Goal: Task Accomplishment & Management: Use online tool/utility

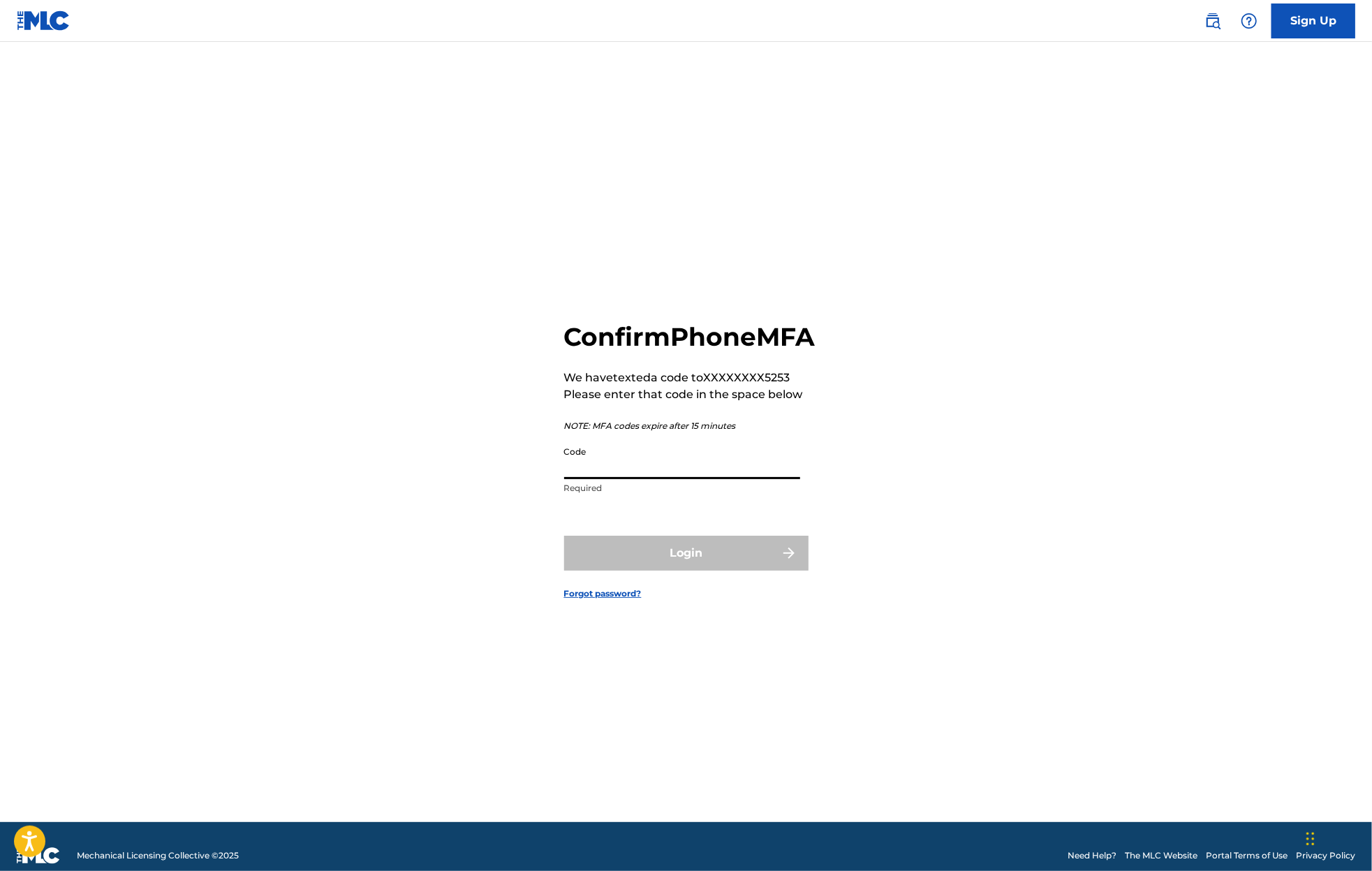
click at [603, 470] on input "Code" at bounding box center [683, 459] width 236 height 39
type input "627673"
click at [564, 536] on button "Login" at bounding box center [686, 553] width 244 height 34
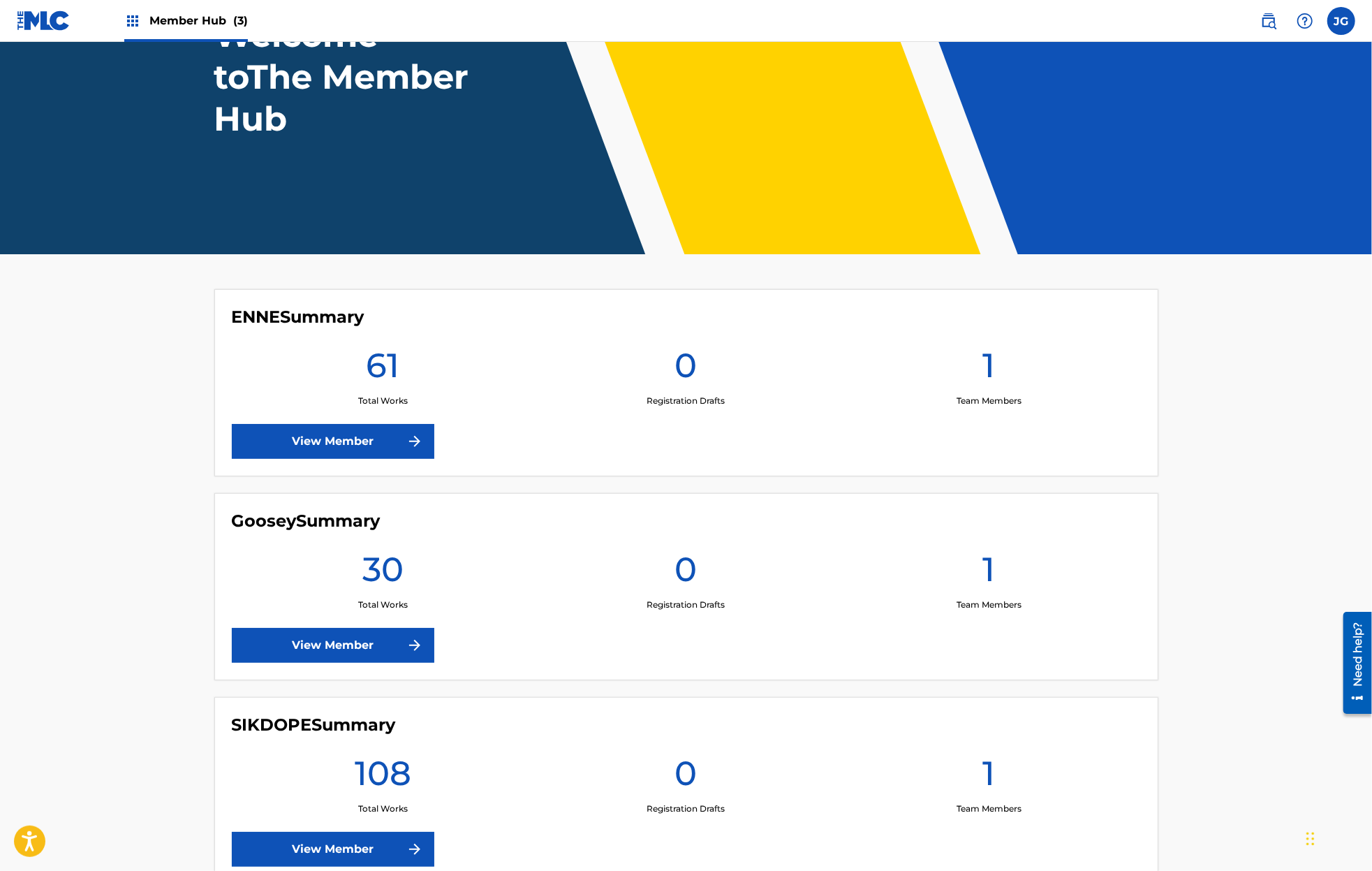
scroll to position [181, 0]
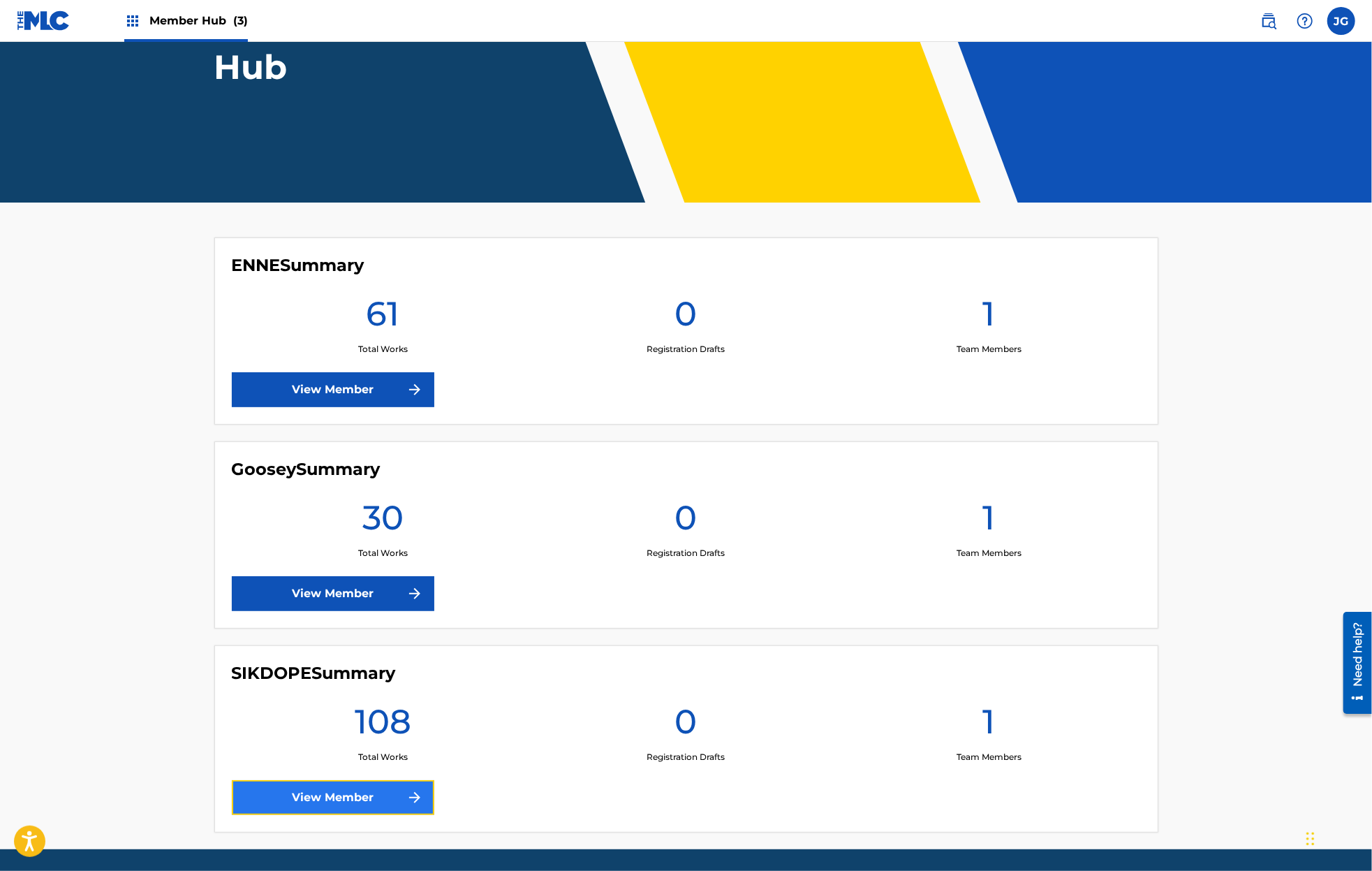
click at [349, 784] on link "View Member" at bounding box center [333, 797] width 203 height 34
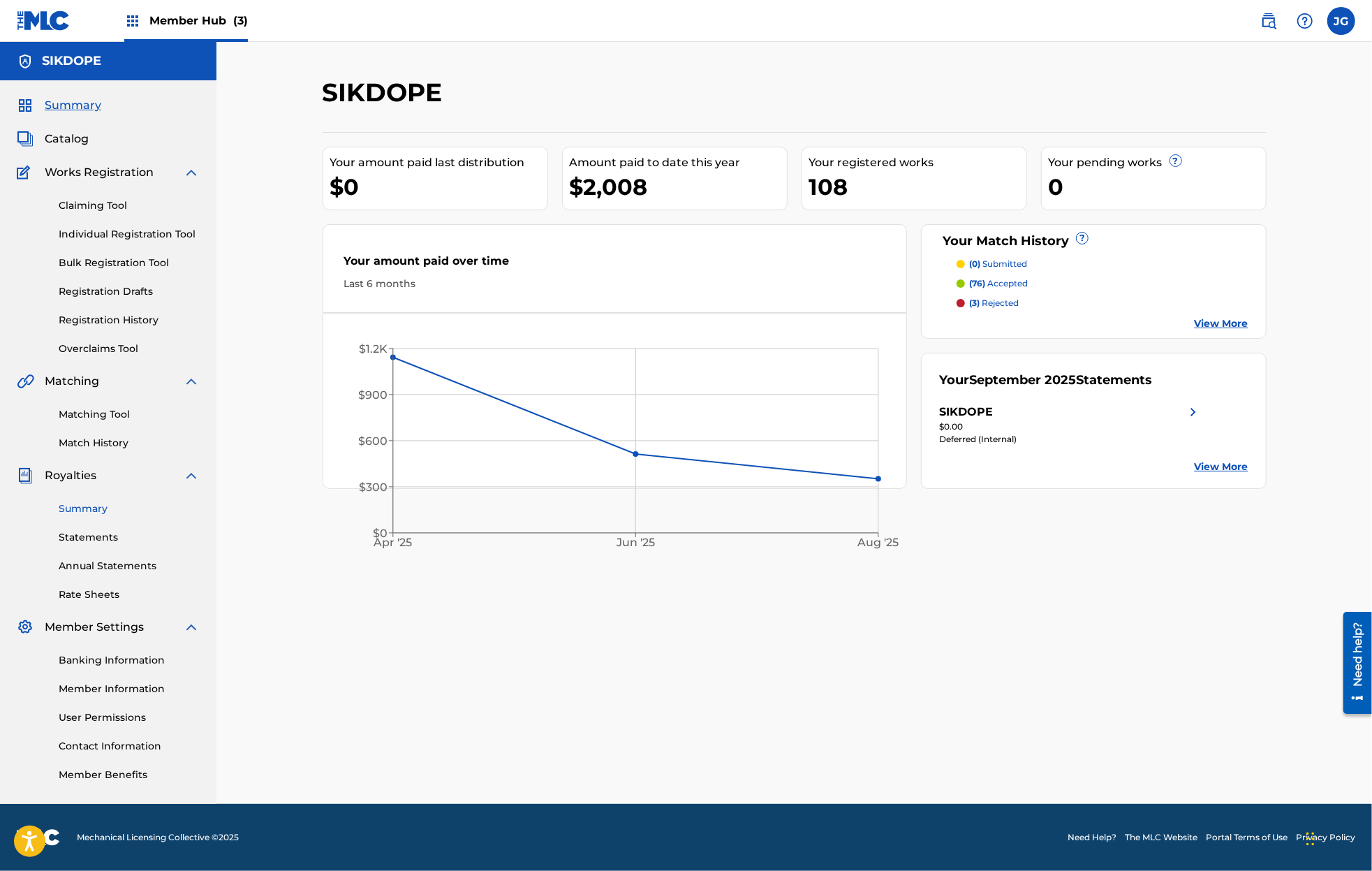
click at [94, 508] on link "Summary" at bounding box center [129, 508] width 141 height 15
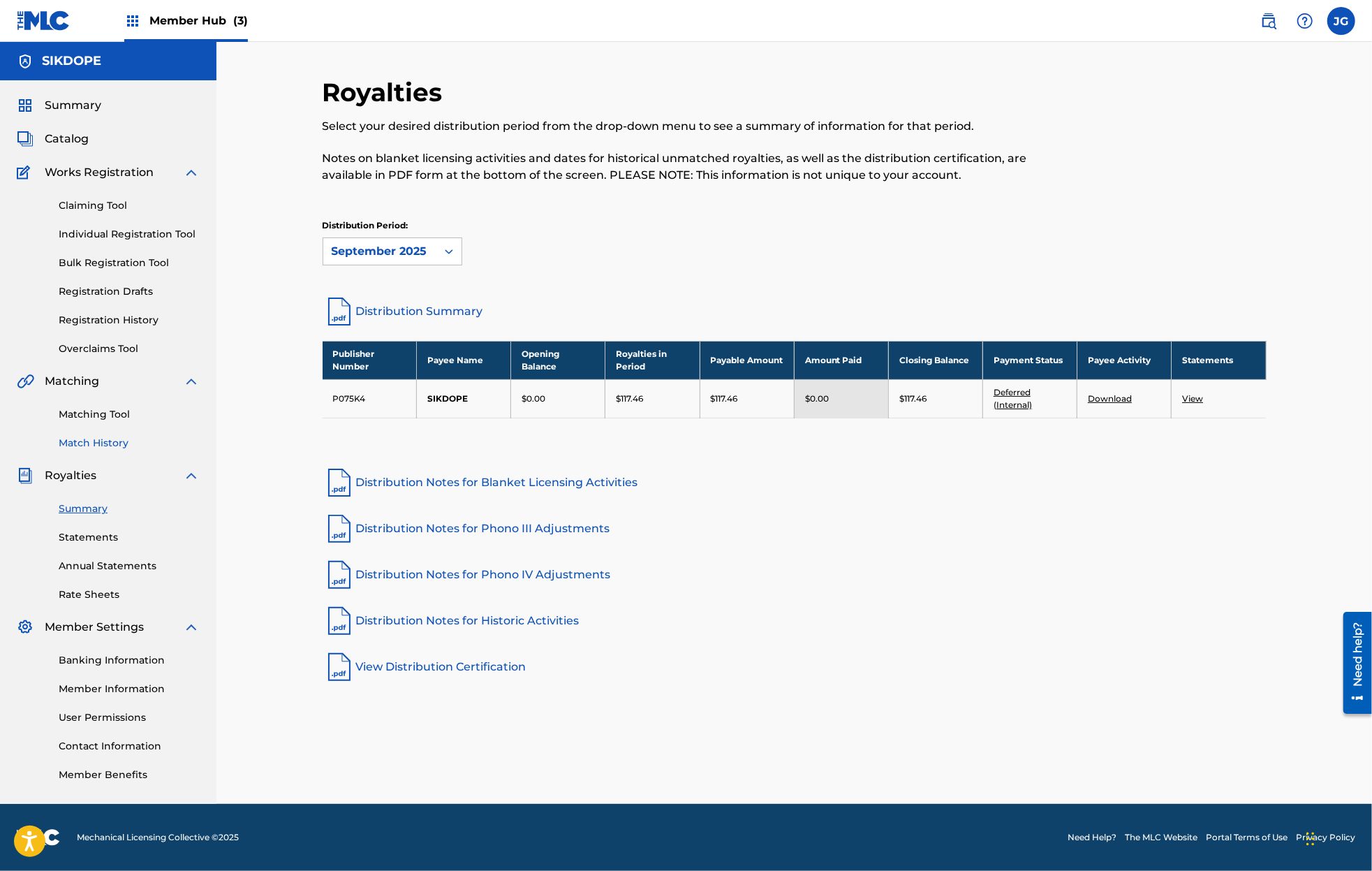
click at [86, 442] on link "Match History" at bounding box center [129, 442] width 141 height 15
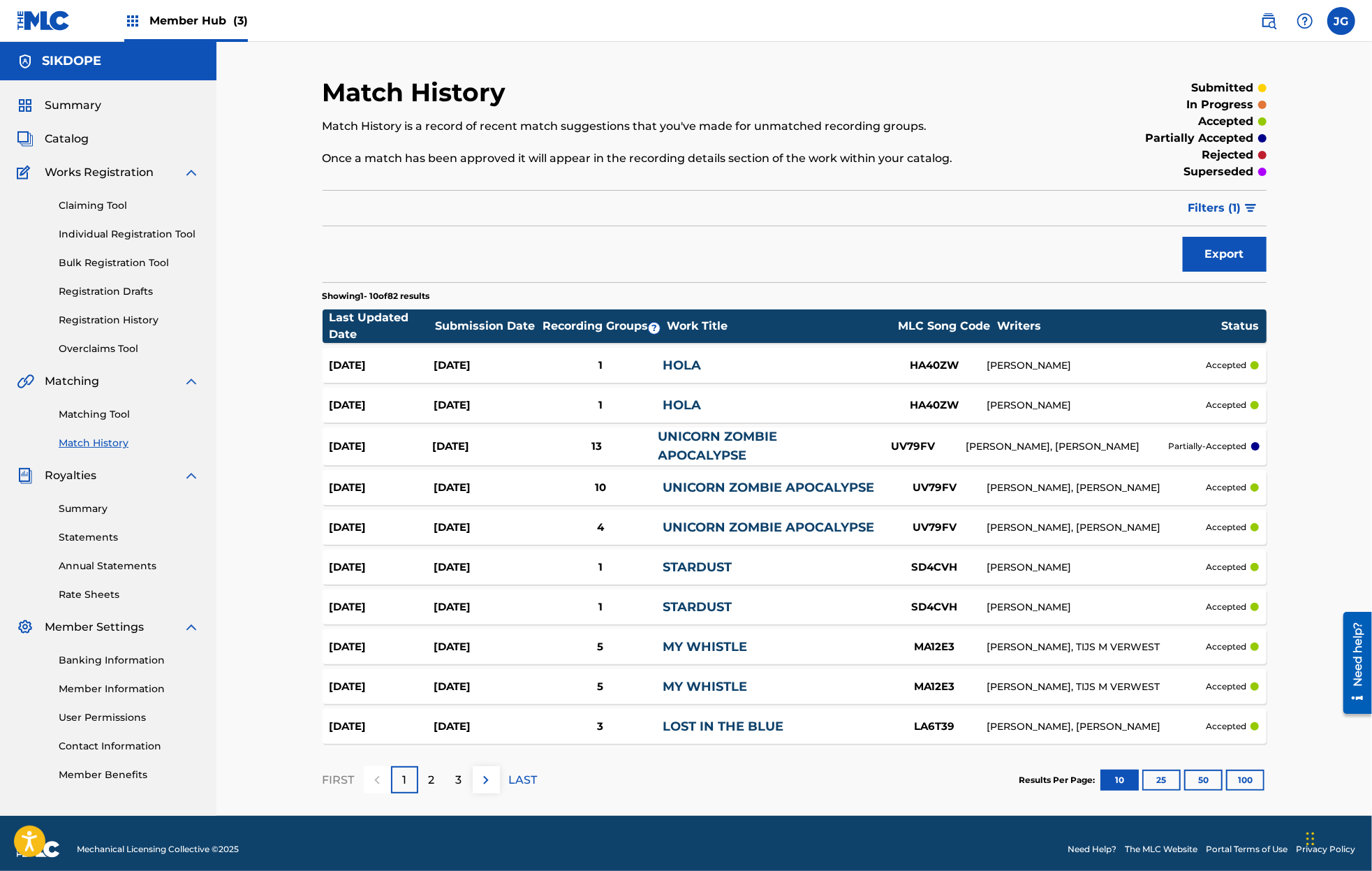
click at [184, 18] on span "Member Hub (3)" at bounding box center [199, 21] width 98 height 16
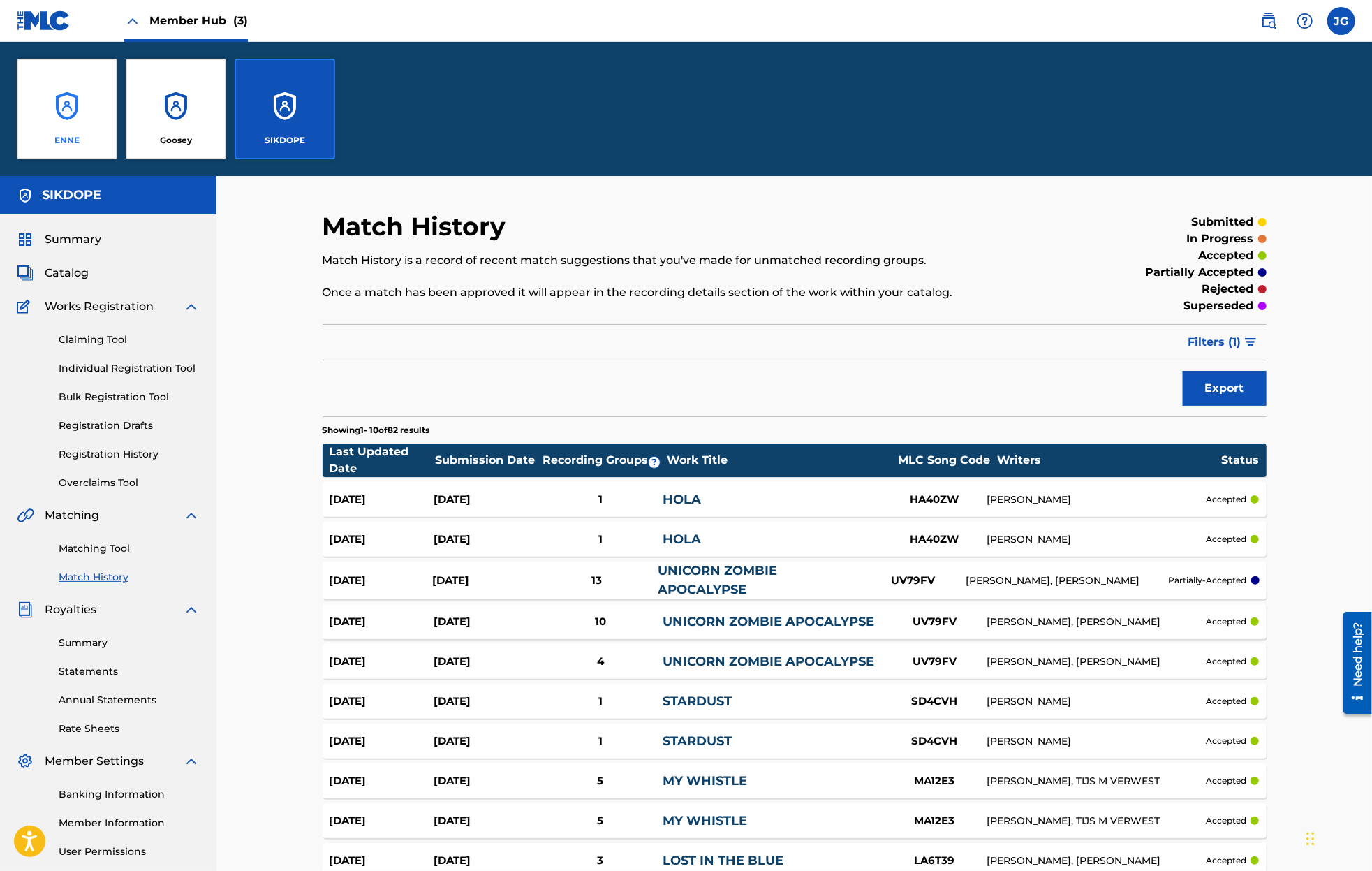
click at [77, 116] on div "ENNE" at bounding box center [67, 109] width 100 height 100
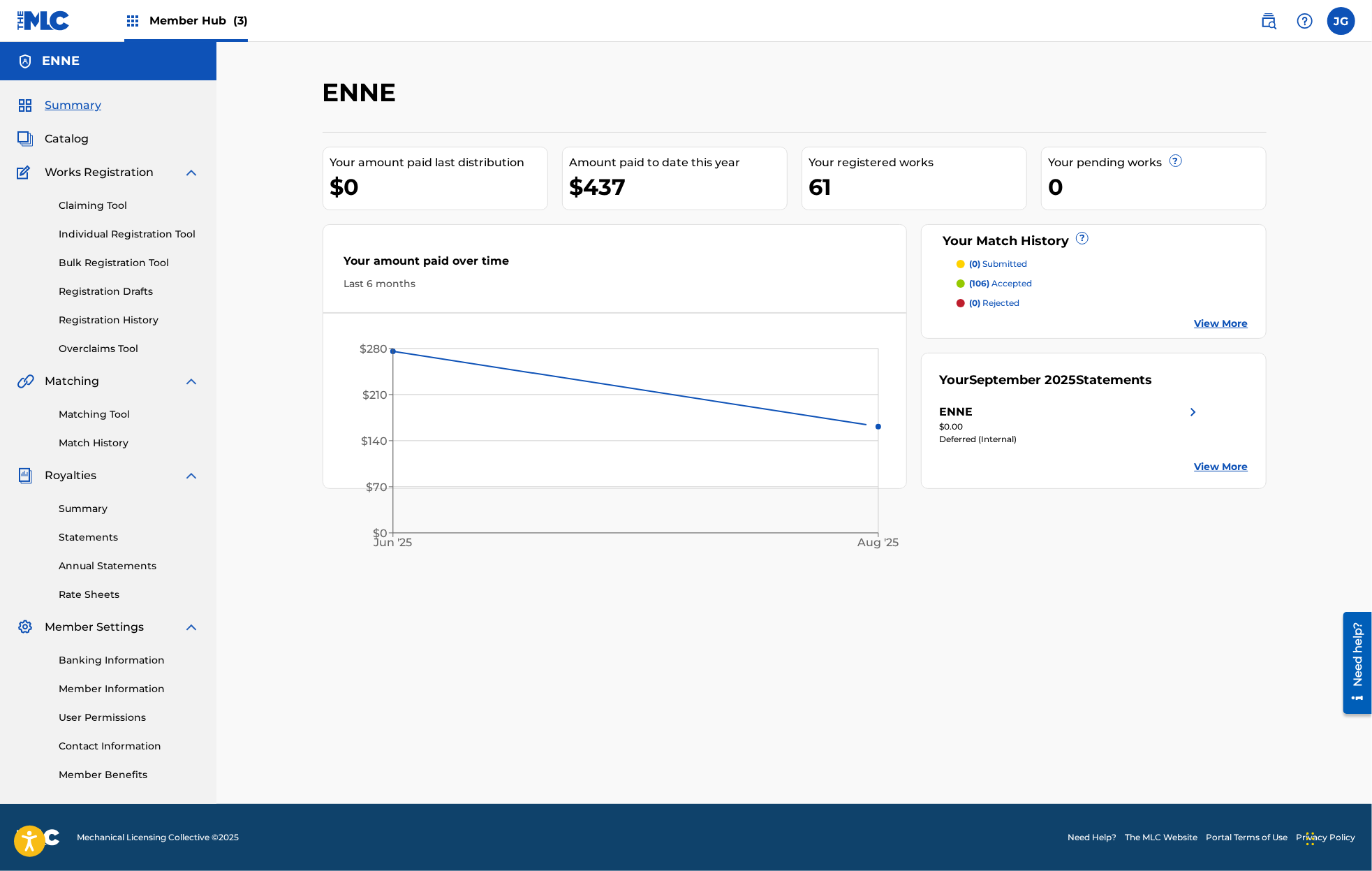
click at [80, 525] on div "Summary Statements Annual Statements Rate Sheets" at bounding box center [108, 543] width 183 height 118
click at [81, 512] on link "Summary" at bounding box center [129, 508] width 141 height 15
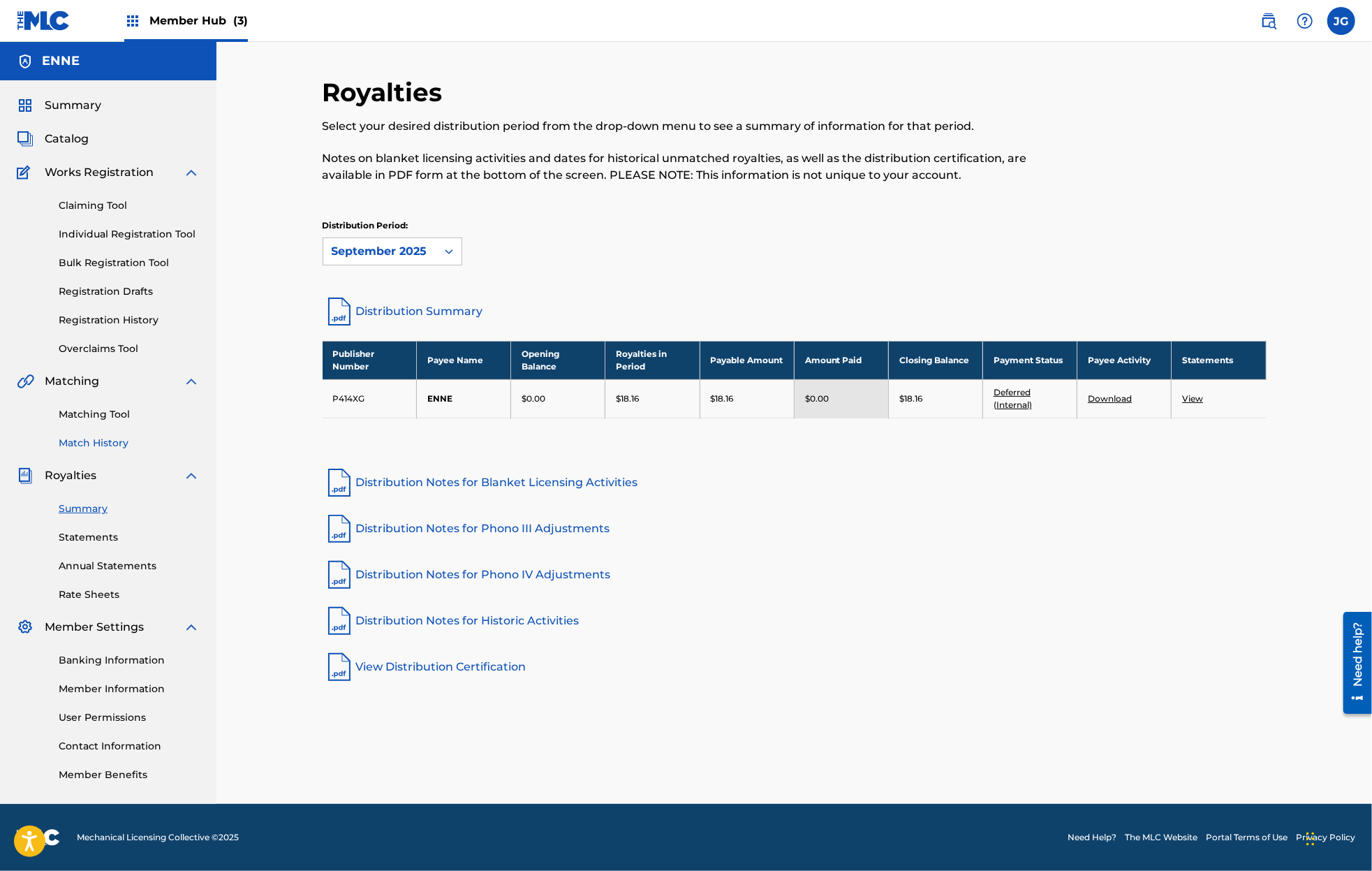
click at [130, 439] on link "Match History" at bounding box center [129, 442] width 141 height 15
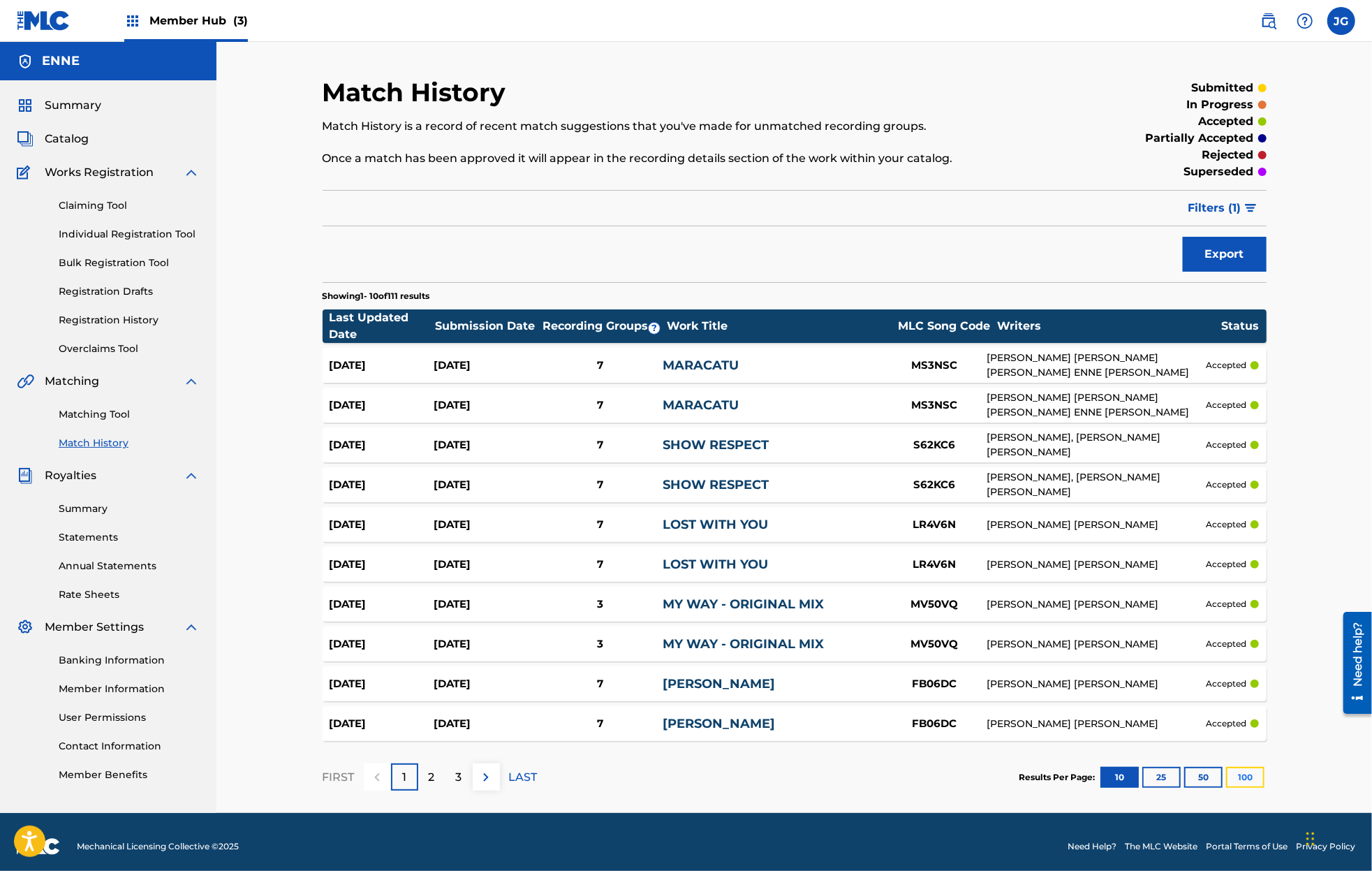
click at [1253, 775] on button "100" at bounding box center [1245, 777] width 38 height 21
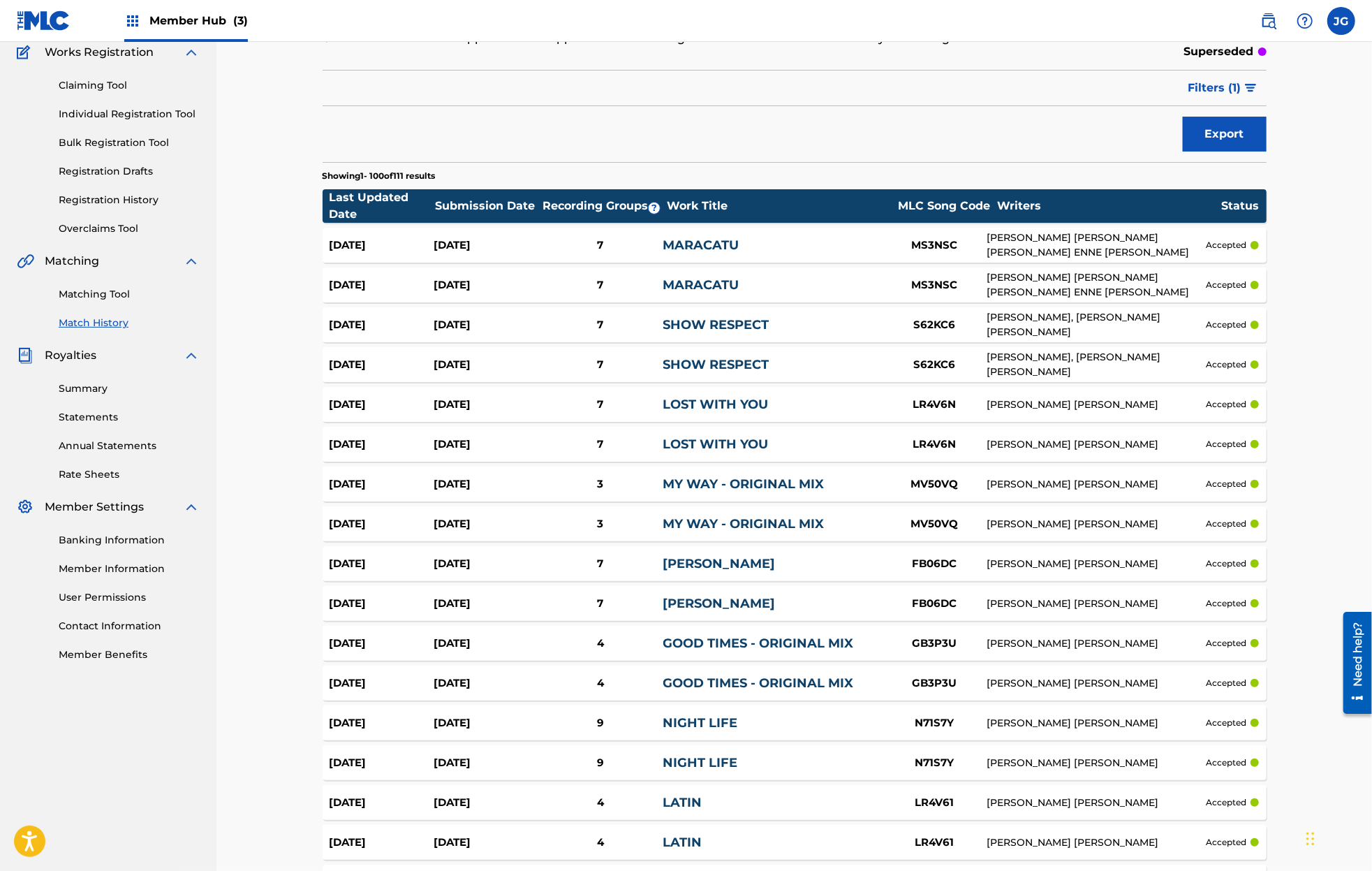
scroll to position [116, 0]
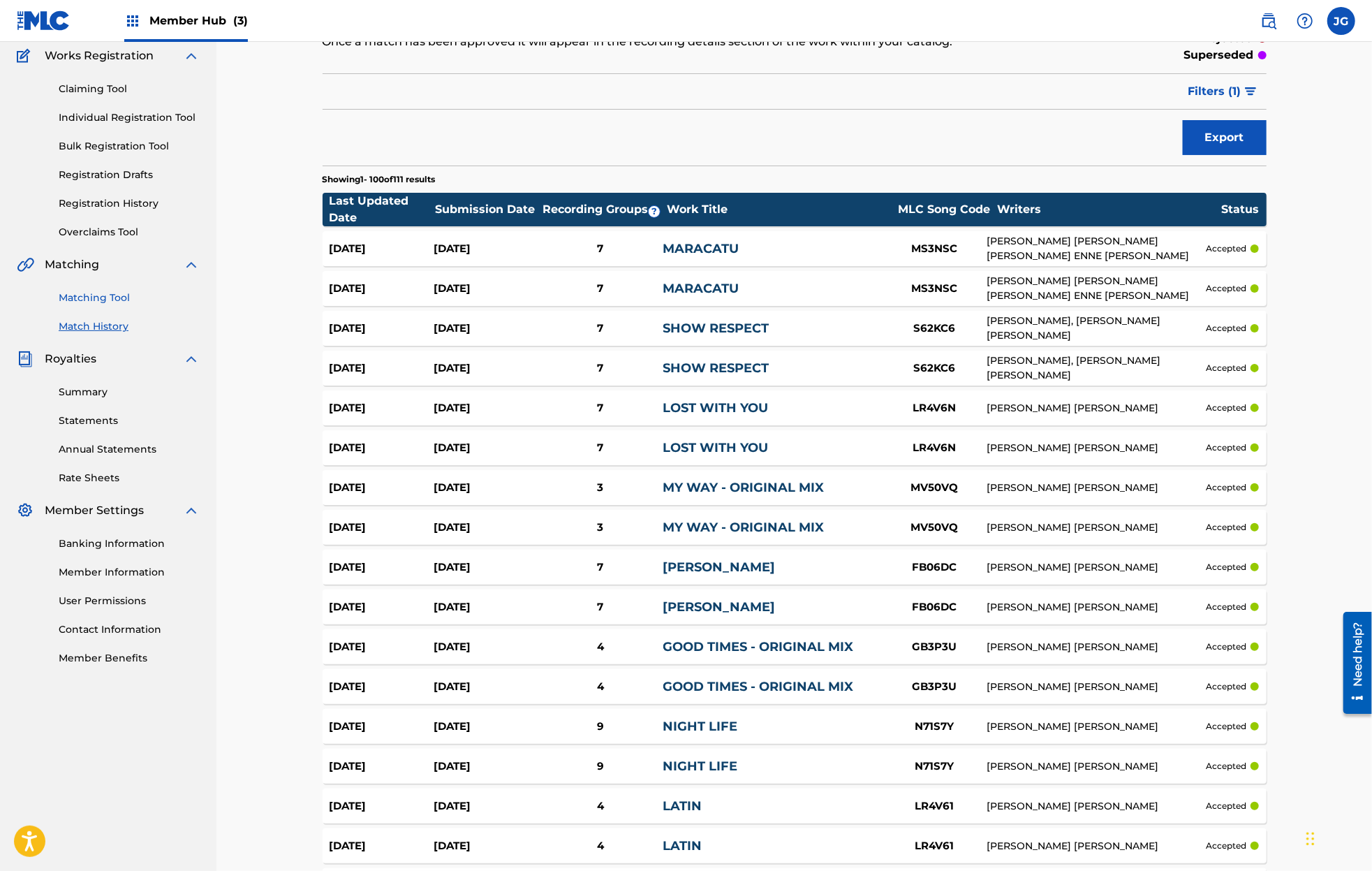
click at [104, 294] on link "Matching Tool" at bounding box center [129, 298] width 141 height 15
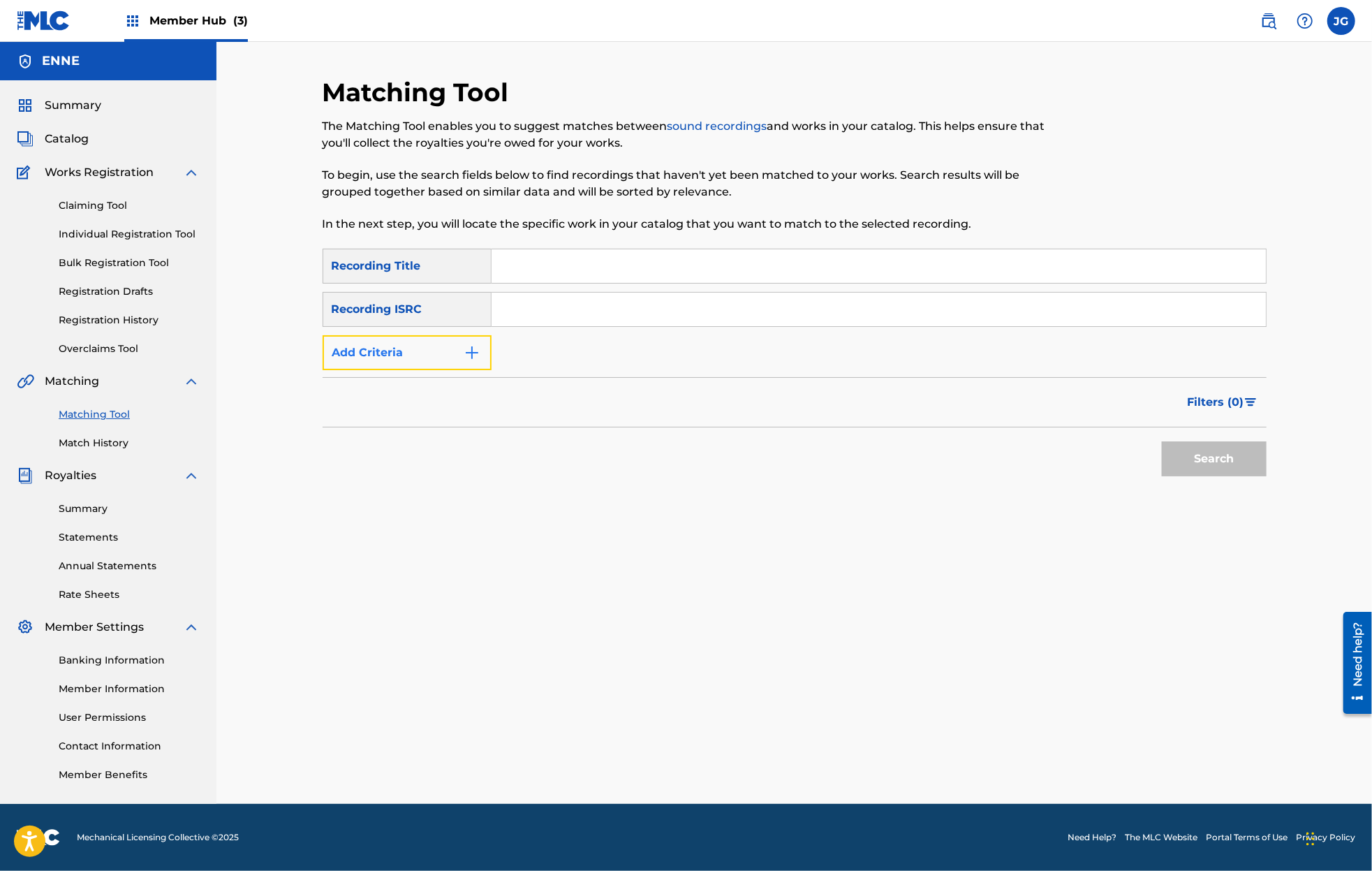
click at [424, 367] on button "Add Criteria" at bounding box center [408, 352] width 169 height 34
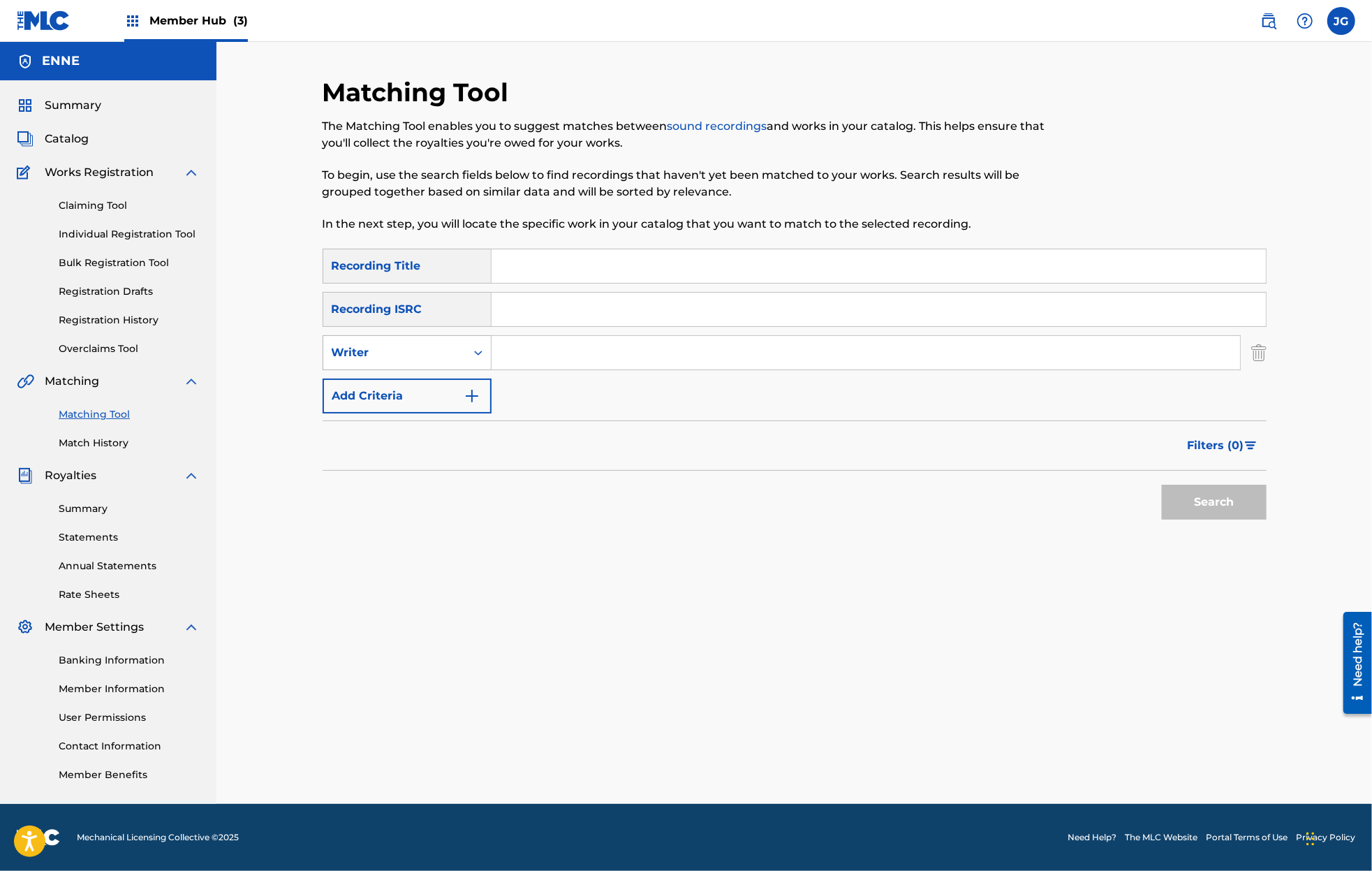
click at [421, 350] on div "Writer" at bounding box center [395, 353] width 126 height 17
click at [191, 23] on span "Member Hub (3)" at bounding box center [199, 21] width 98 height 16
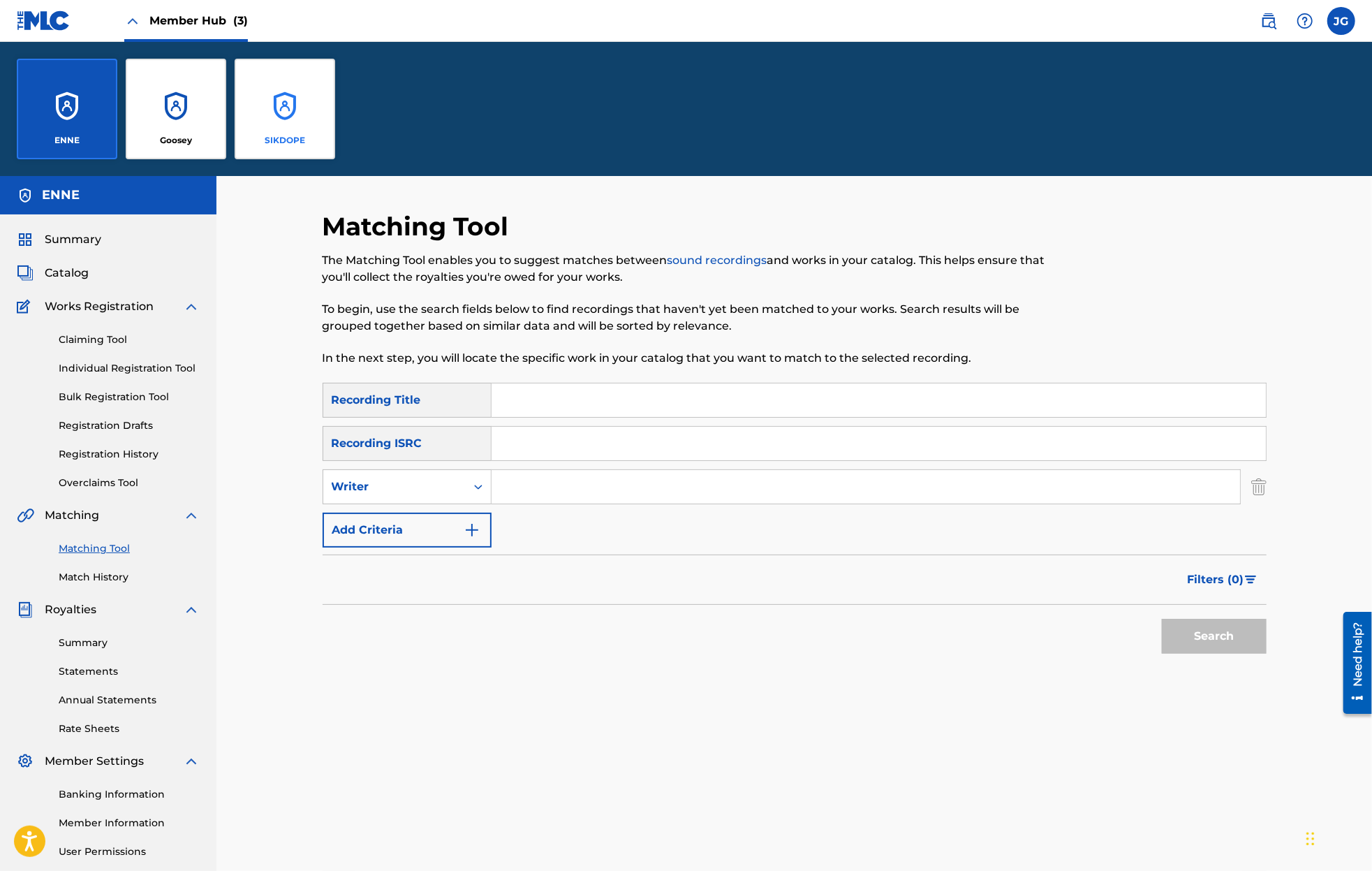
click at [282, 120] on div "SIKDOPE" at bounding box center [285, 109] width 100 height 100
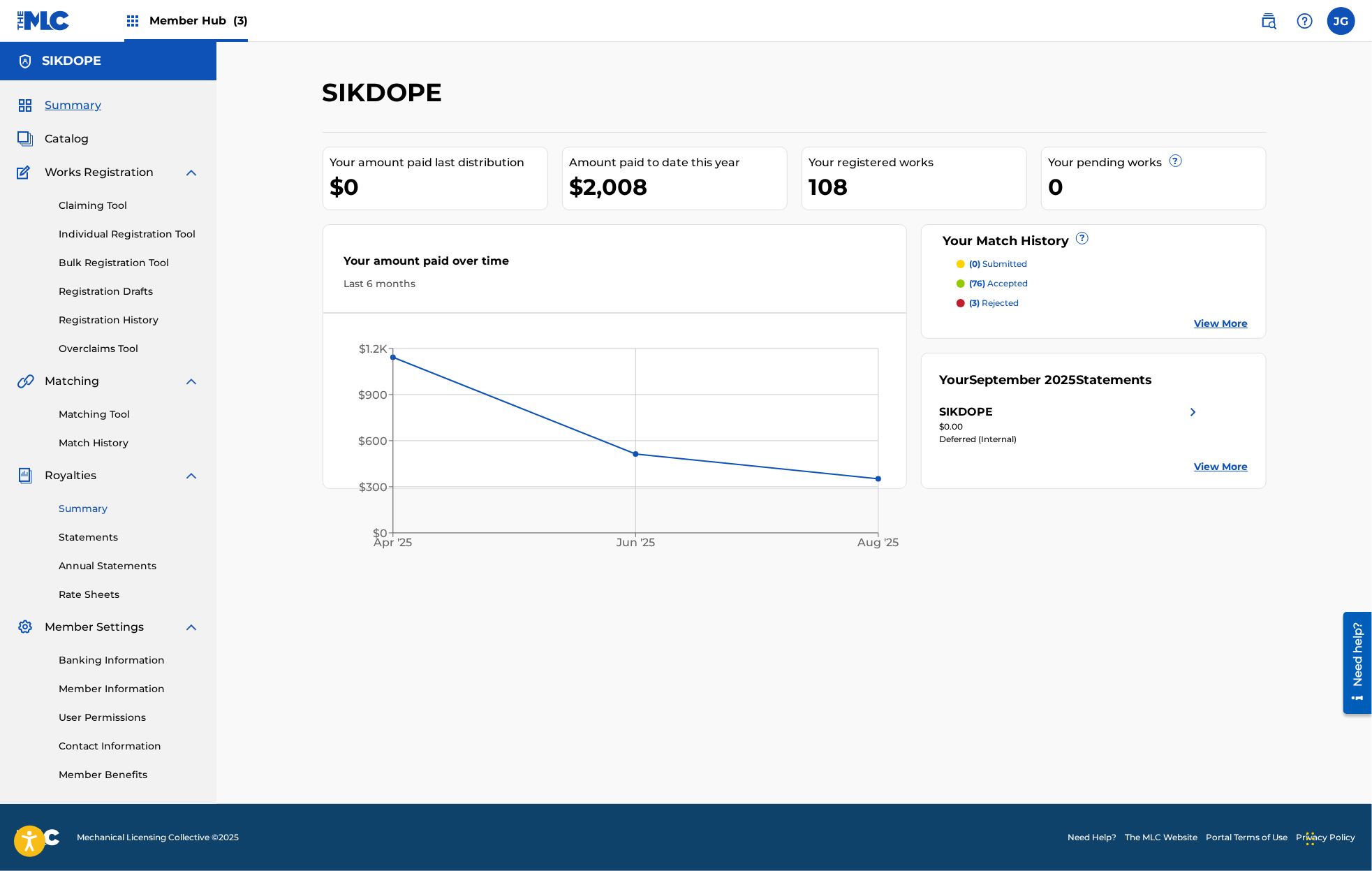
click at [86, 505] on link "Summary" at bounding box center [129, 508] width 141 height 15
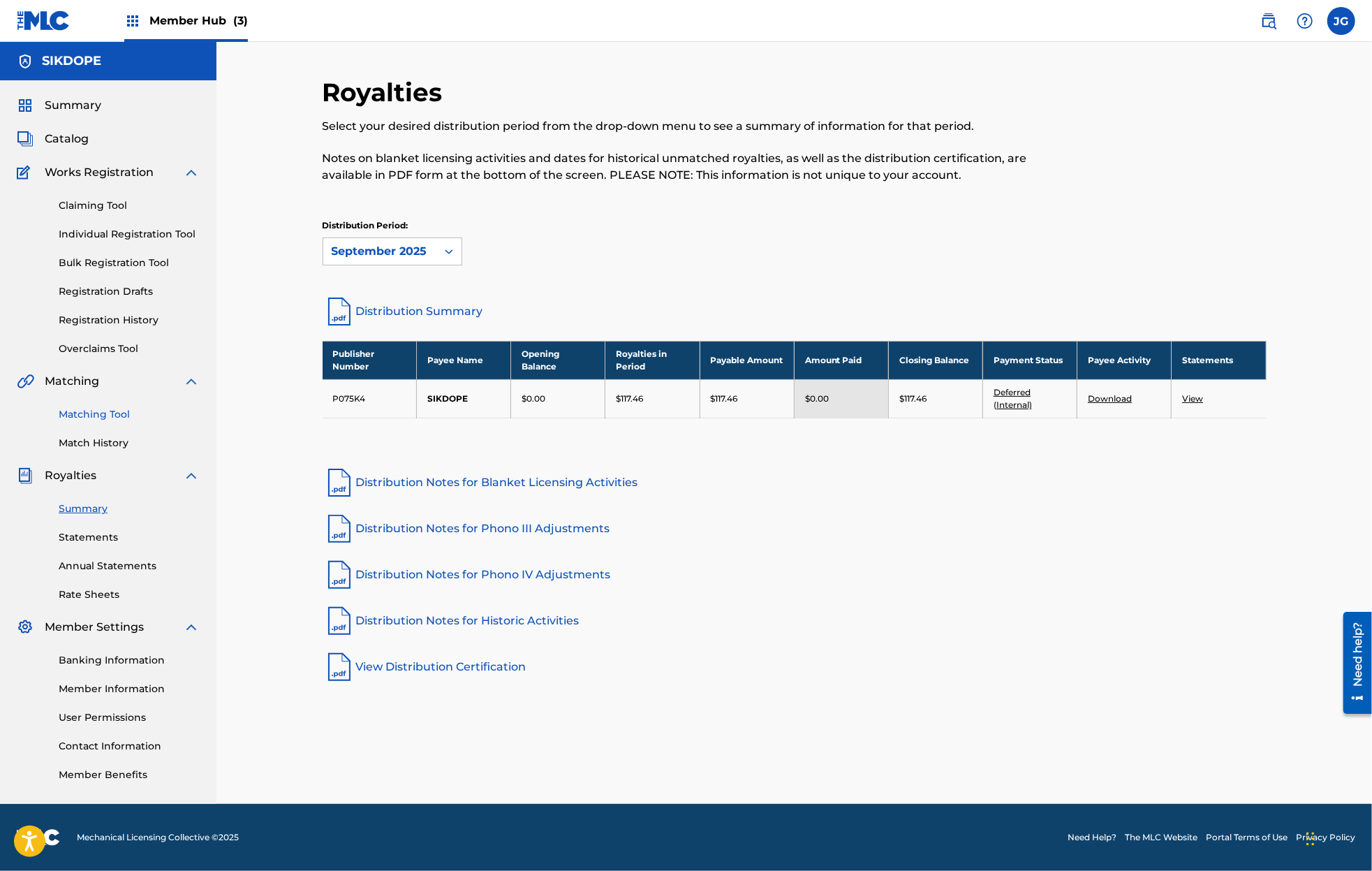
click at [100, 417] on link "Matching Tool" at bounding box center [129, 414] width 141 height 15
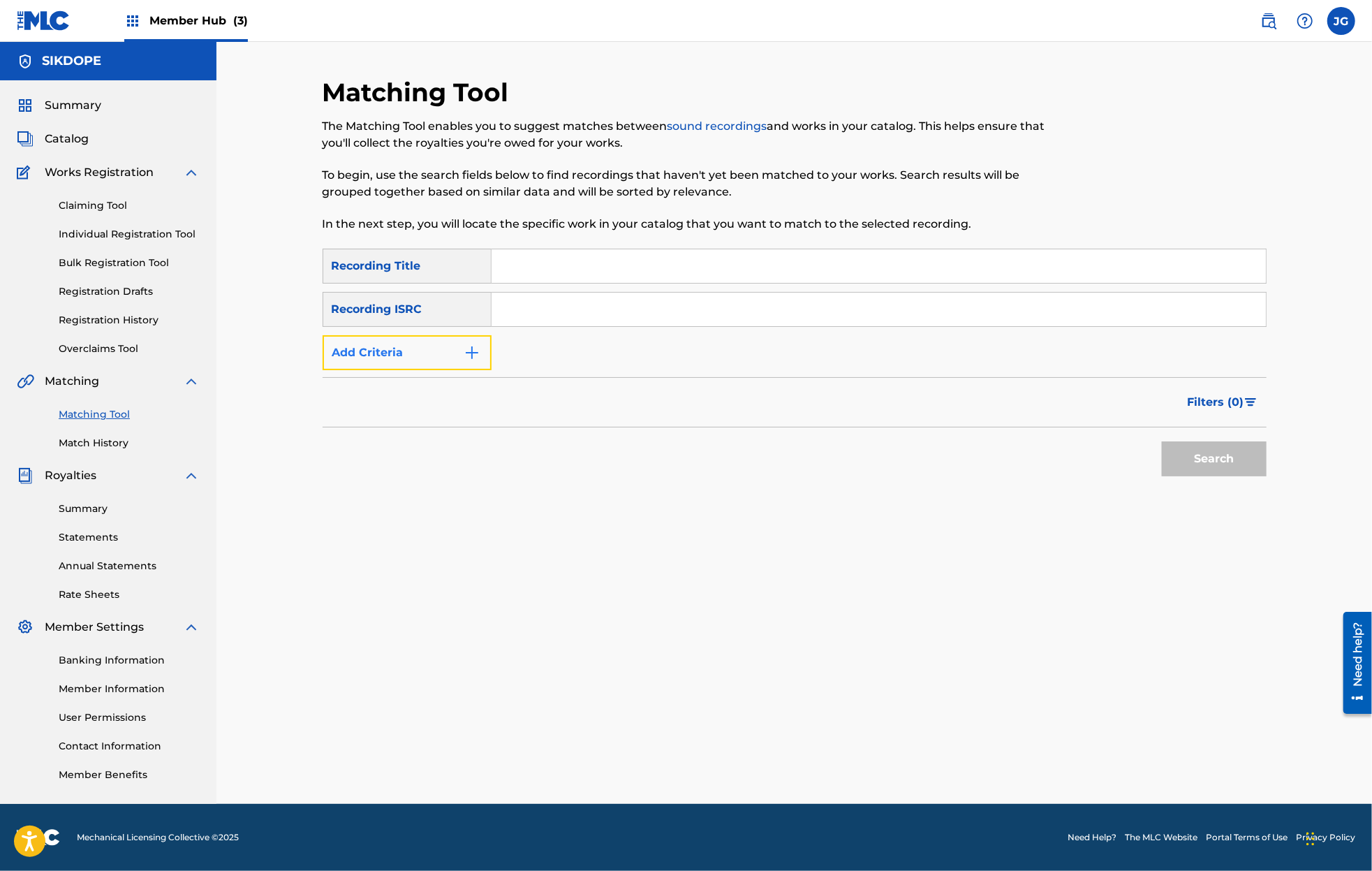
click at [435, 359] on button "Add Criteria" at bounding box center [408, 352] width 169 height 34
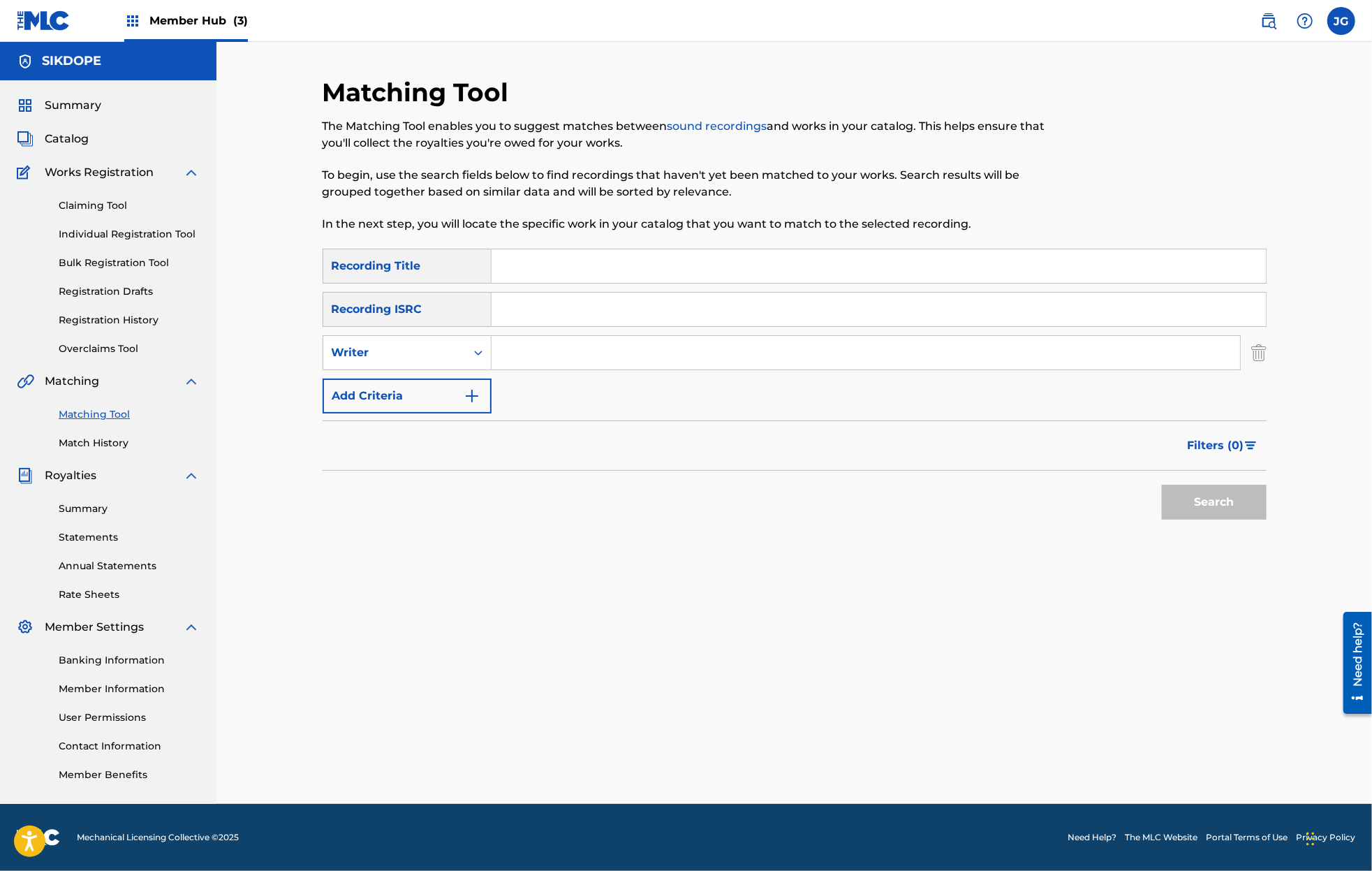
click at [449, 372] on div "SearchWithCriteria48d347c1-4cb7-4d68-815e-edf1f1c23f7b Recording Title SearchWi…" at bounding box center [795, 330] width 945 height 165
click at [453, 362] on div "Writer" at bounding box center [394, 353] width 143 height 27
click at [456, 392] on div "Recording Artist" at bounding box center [407, 387] width 167 height 34
click at [525, 368] on input "Search Form" at bounding box center [866, 353] width 749 height 34
type input "sikdope"
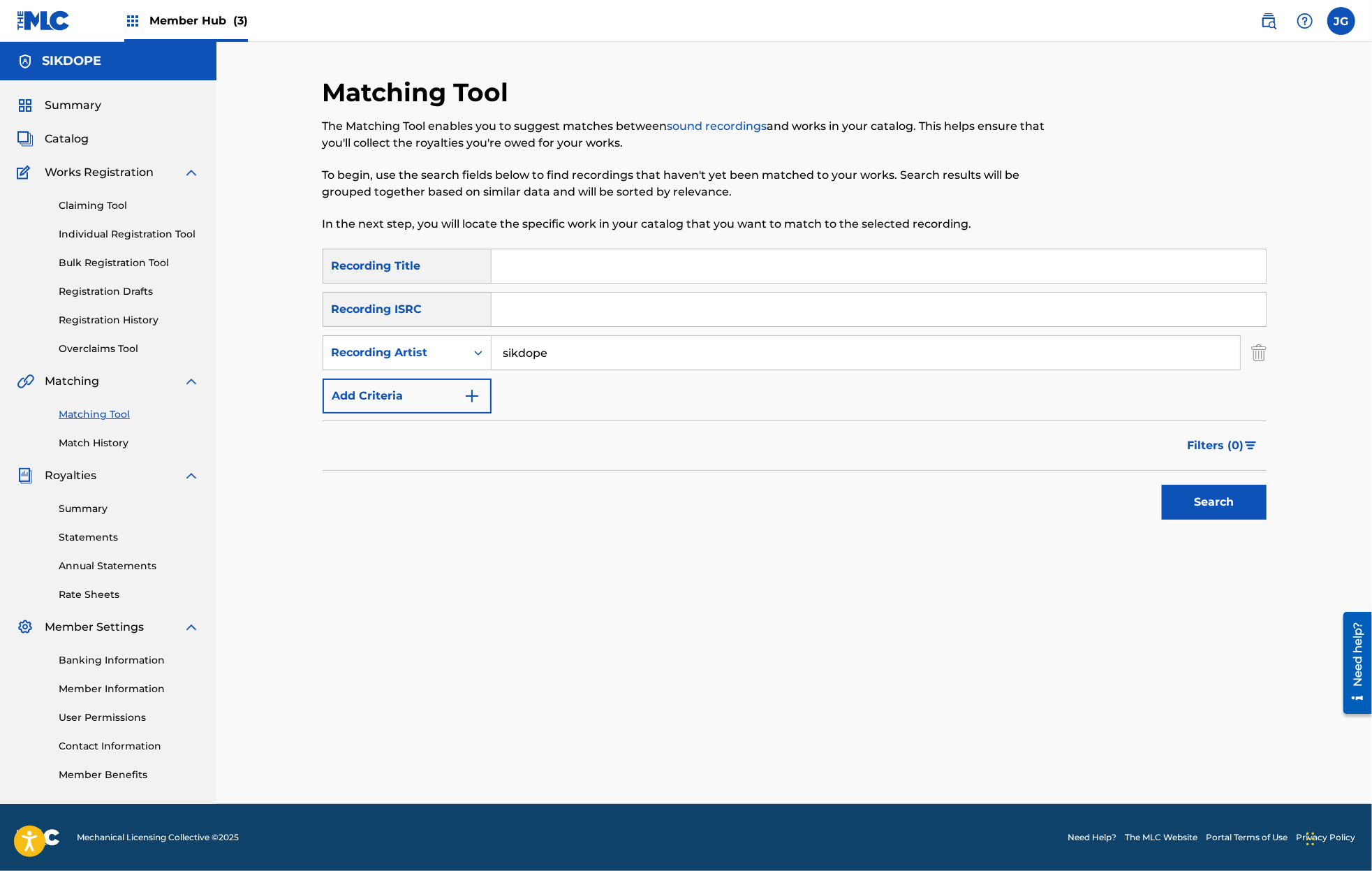
click at [1162, 485] on button "Search" at bounding box center [1214, 502] width 104 height 34
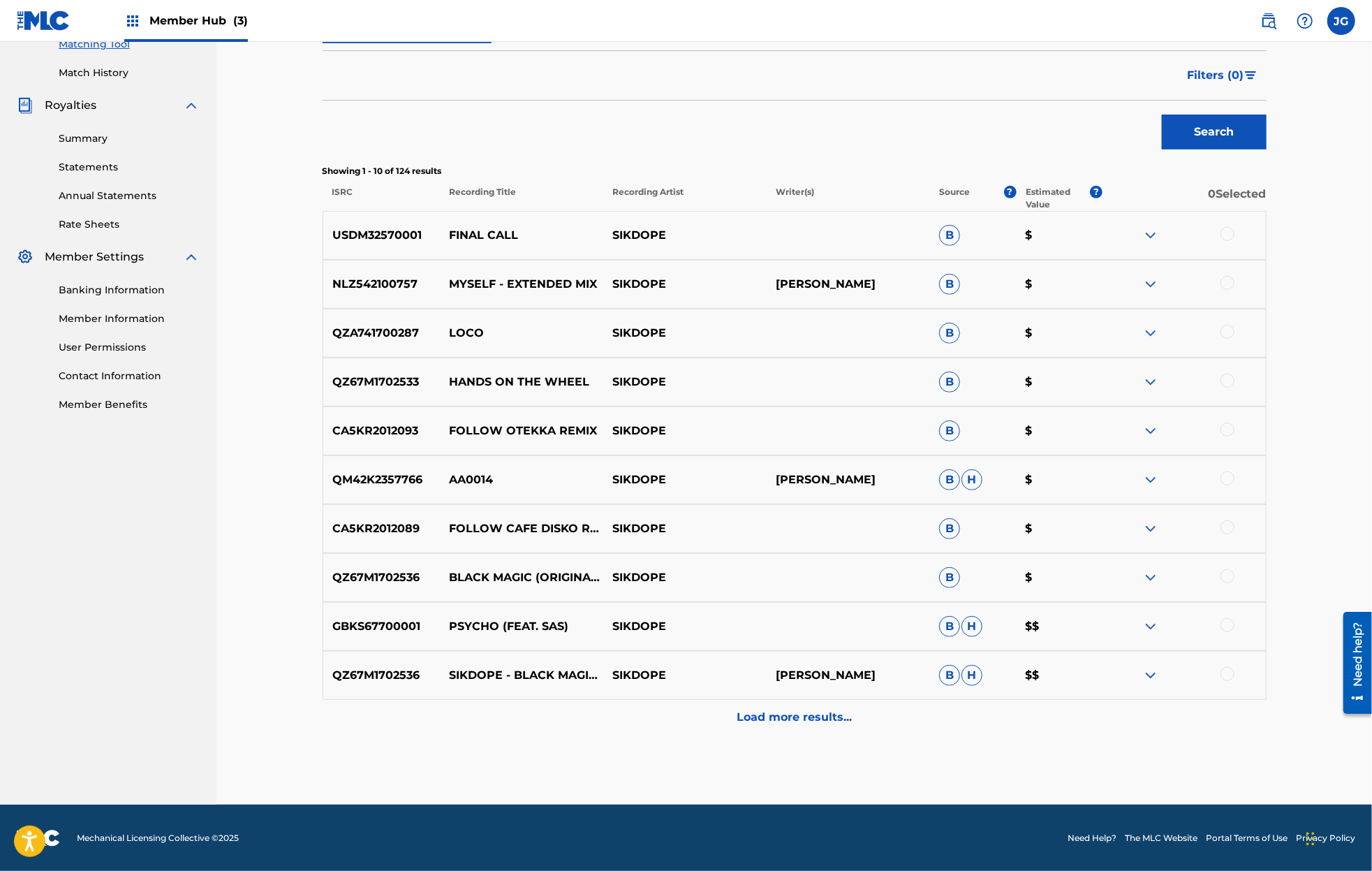
scroll to position [369, 0]
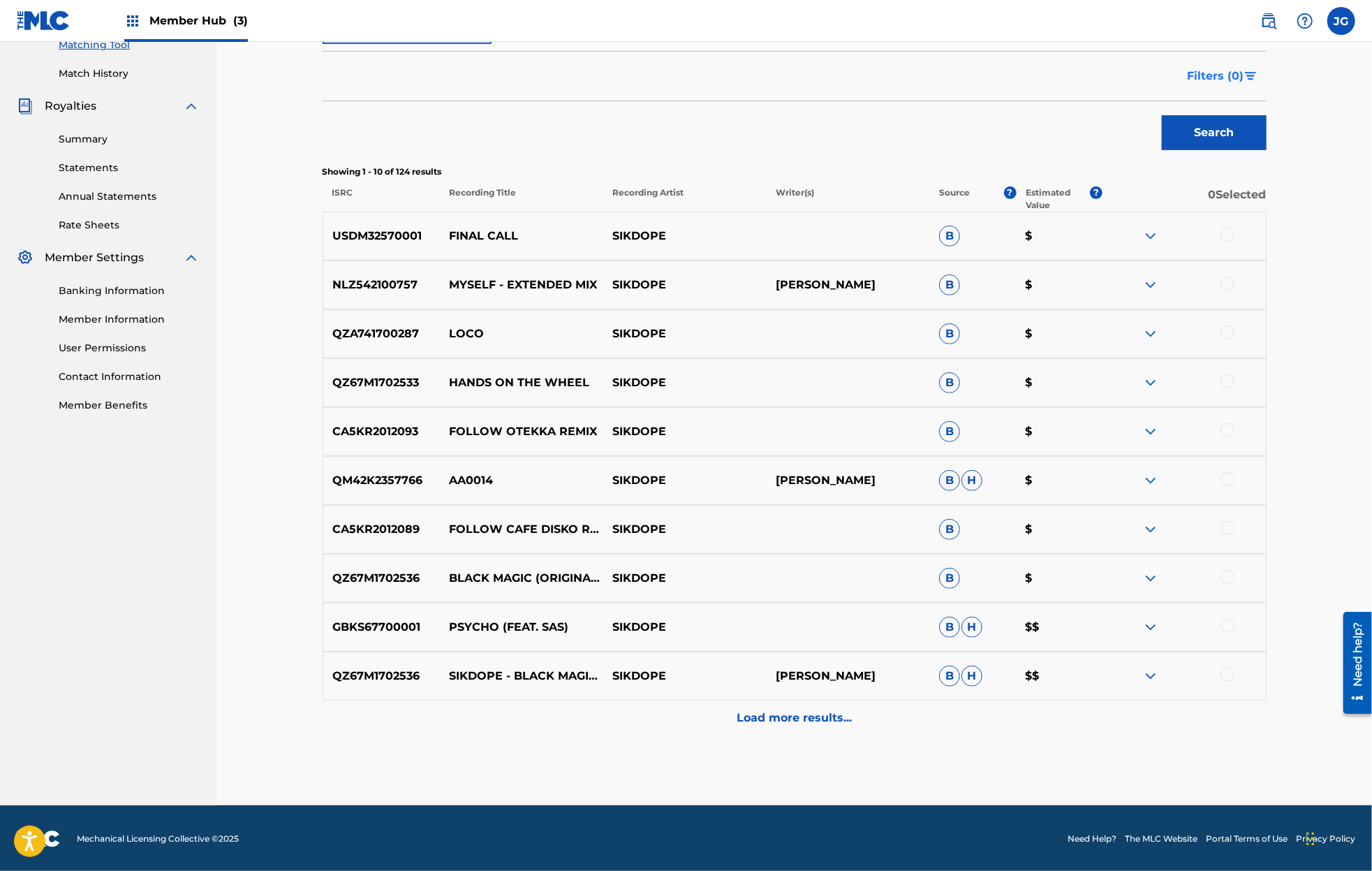
click at [1240, 83] on span "Filters ( 0 )" at bounding box center [1215, 76] width 56 height 17
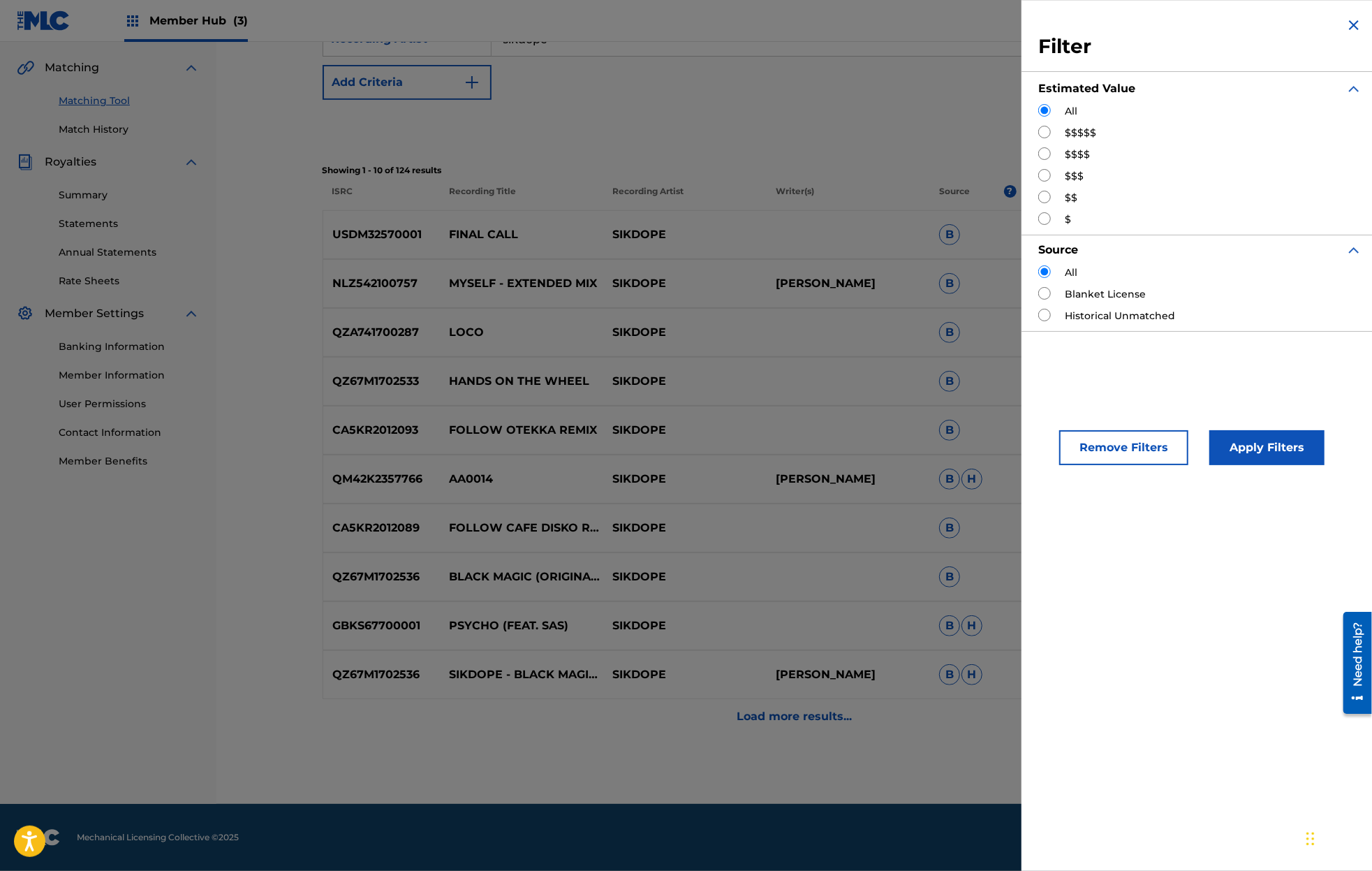
click at [1055, 127] on div "$$$$$" at bounding box center [1200, 133] width 324 height 15
click at [1078, 136] on label "$$$$$" at bounding box center [1080, 133] width 32 height 15
click at [1044, 133] on input "Search Form" at bounding box center [1044, 132] width 13 height 13
radio input "true"
click at [1262, 477] on div "Remove Filters Apply Filters" at bounding box center [1200, 436] width 358 height 93
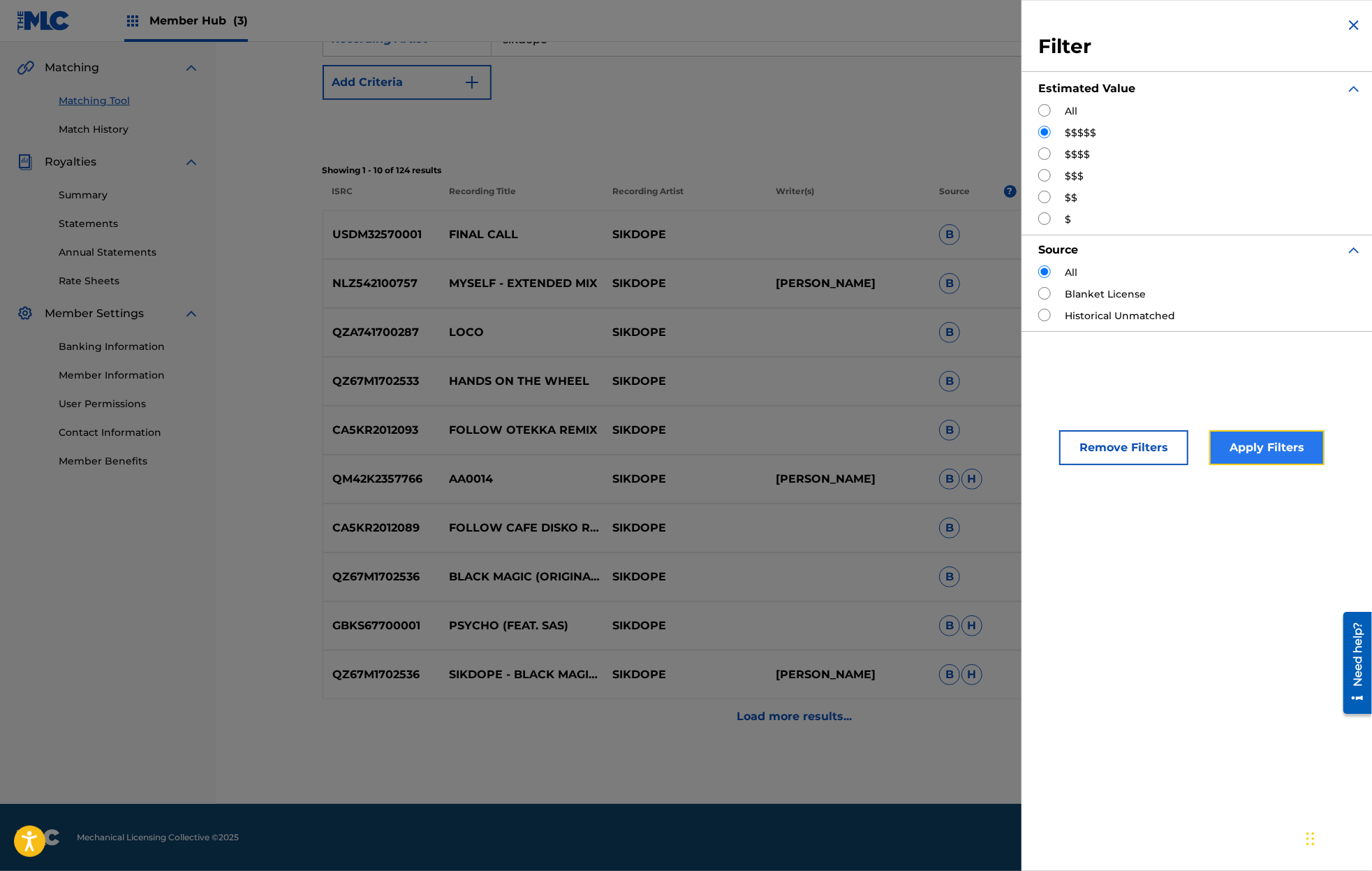
click at [1251, 446] on button "Apply Filters" at bounding box center [1267, 447] width 115 height 34
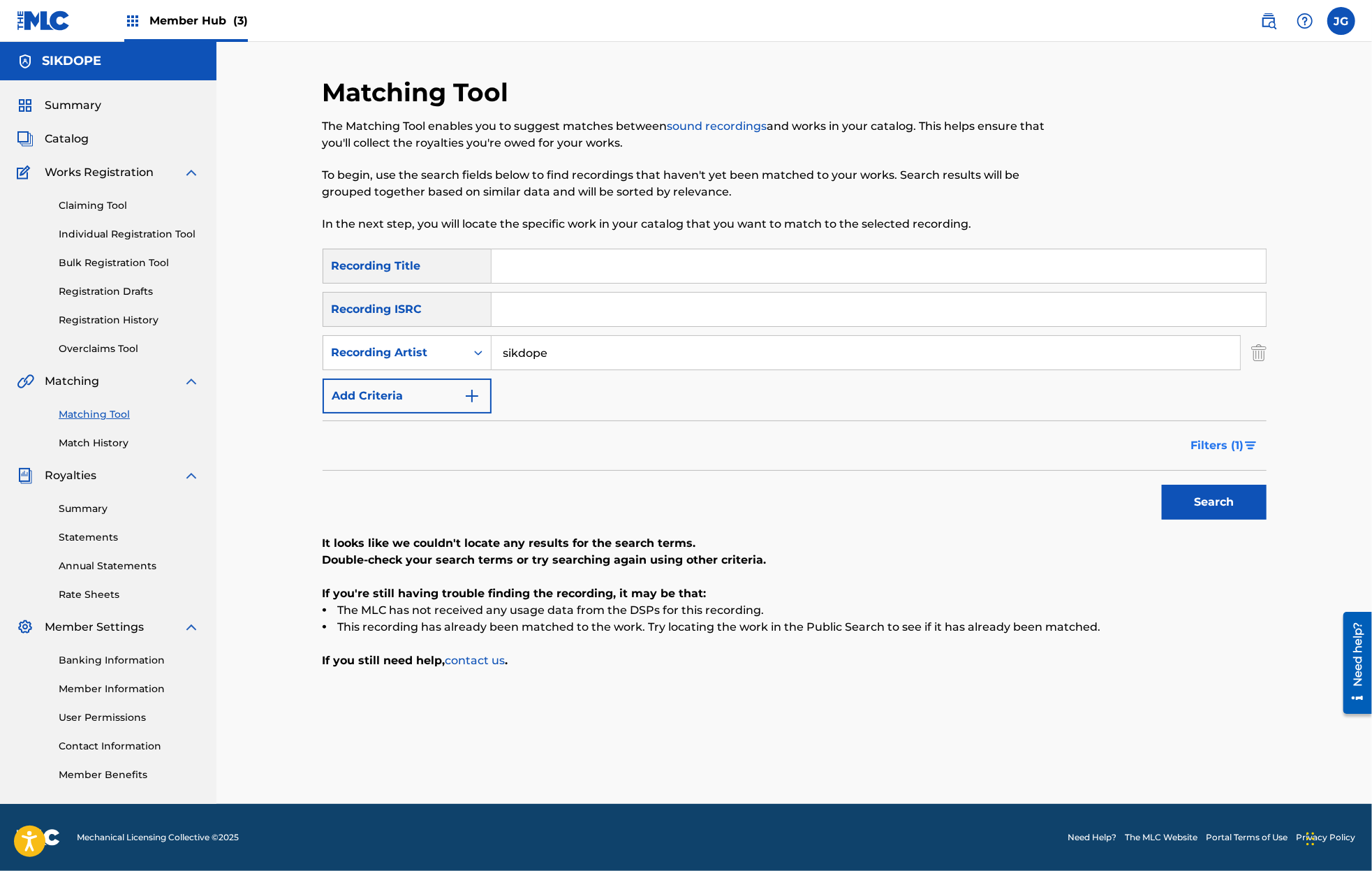
click at [1240, 432] on button "Filters ( 1 )" at bounding box center [1224, 445] width 84 height 34
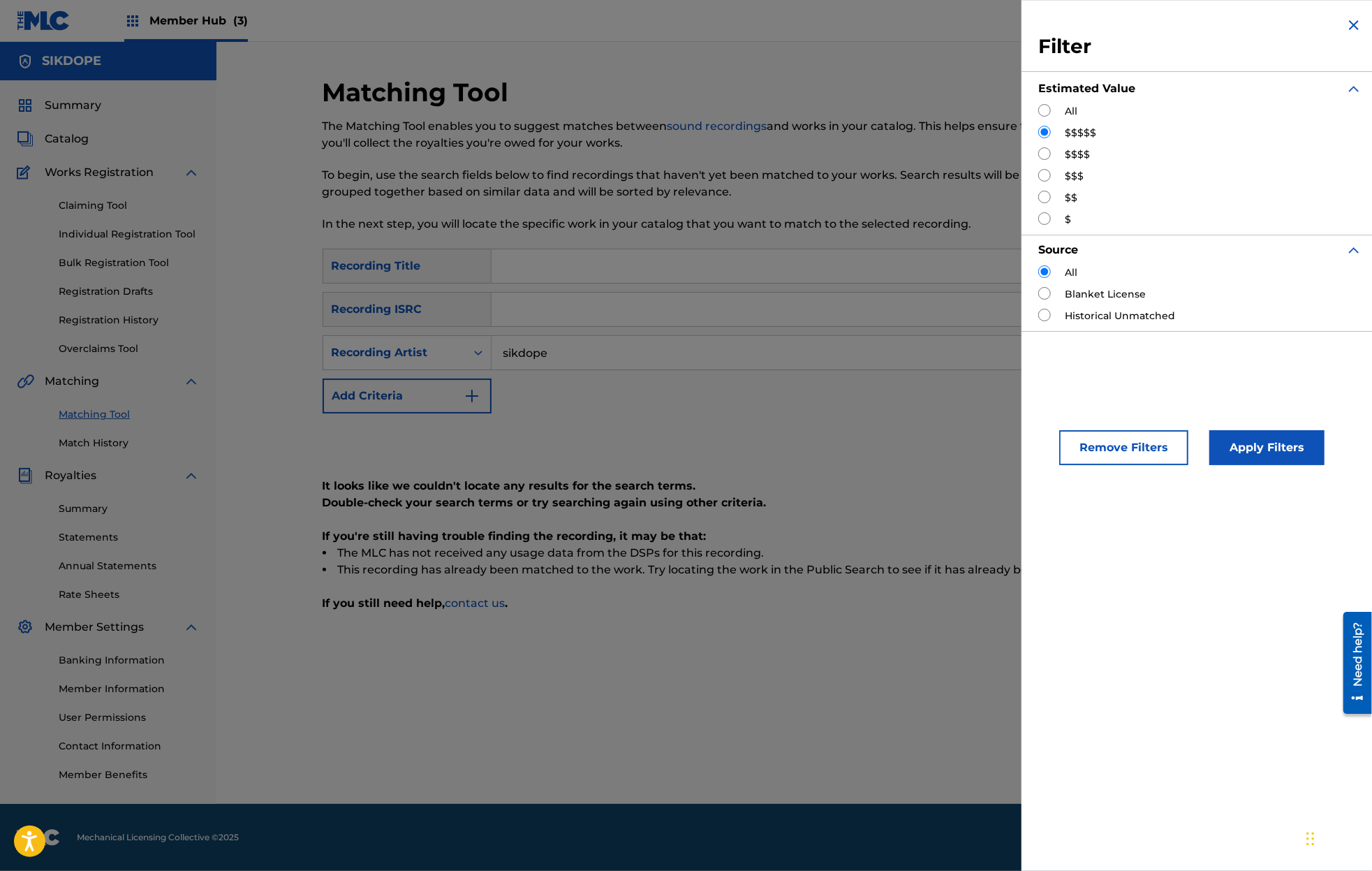
click at [1046, 153] on input "Search Form" at bounding box center [1044, 154] width 13 height 13
radio input "true"
click at [1255, 452] on button "Apply Filters" at bounding box center [1267, 447] width 115 height 34
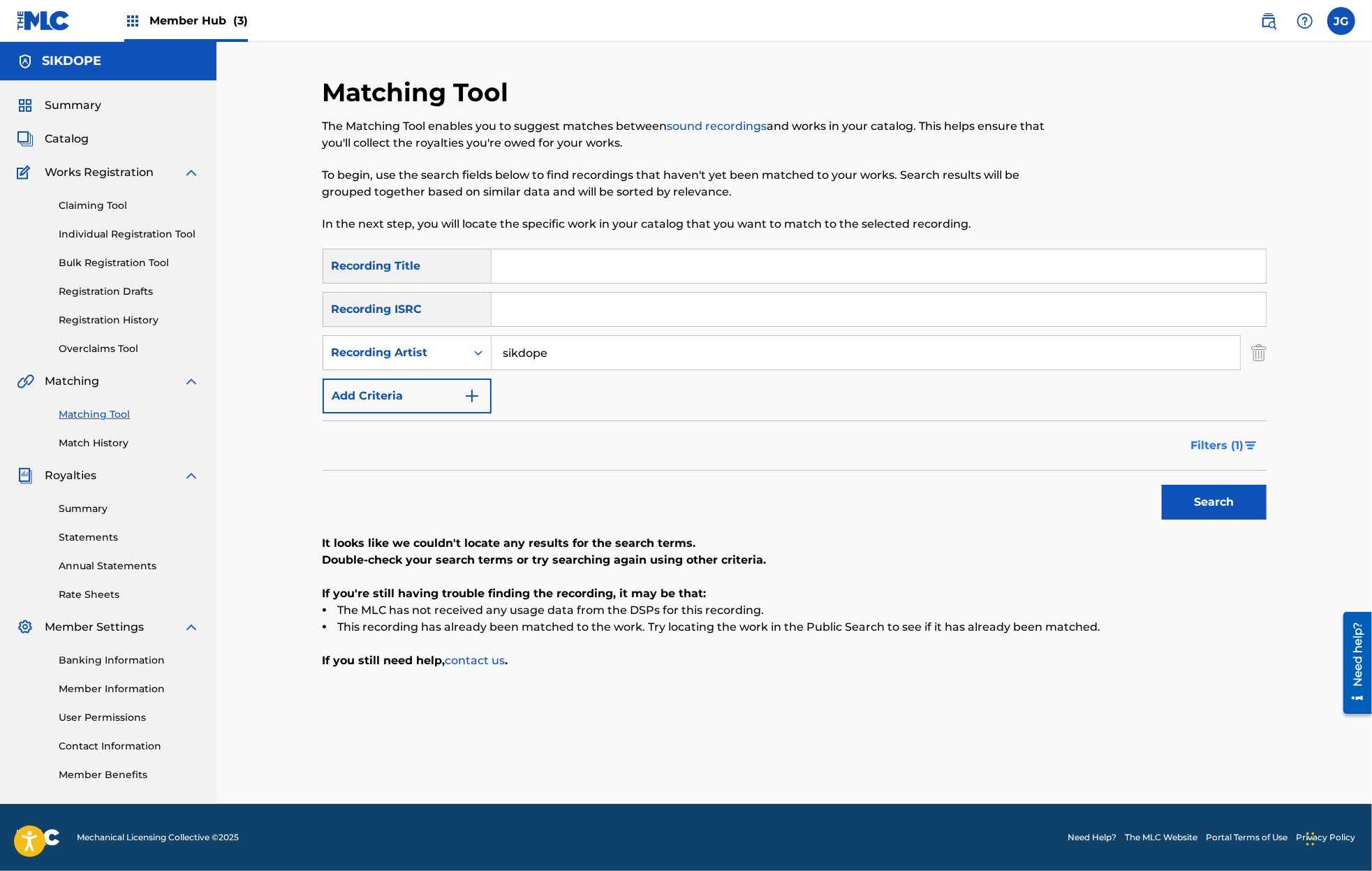
click at [1216, 445] on span "Filters ( 1 )" at bounding box center [1218, 445] width 53 height 17
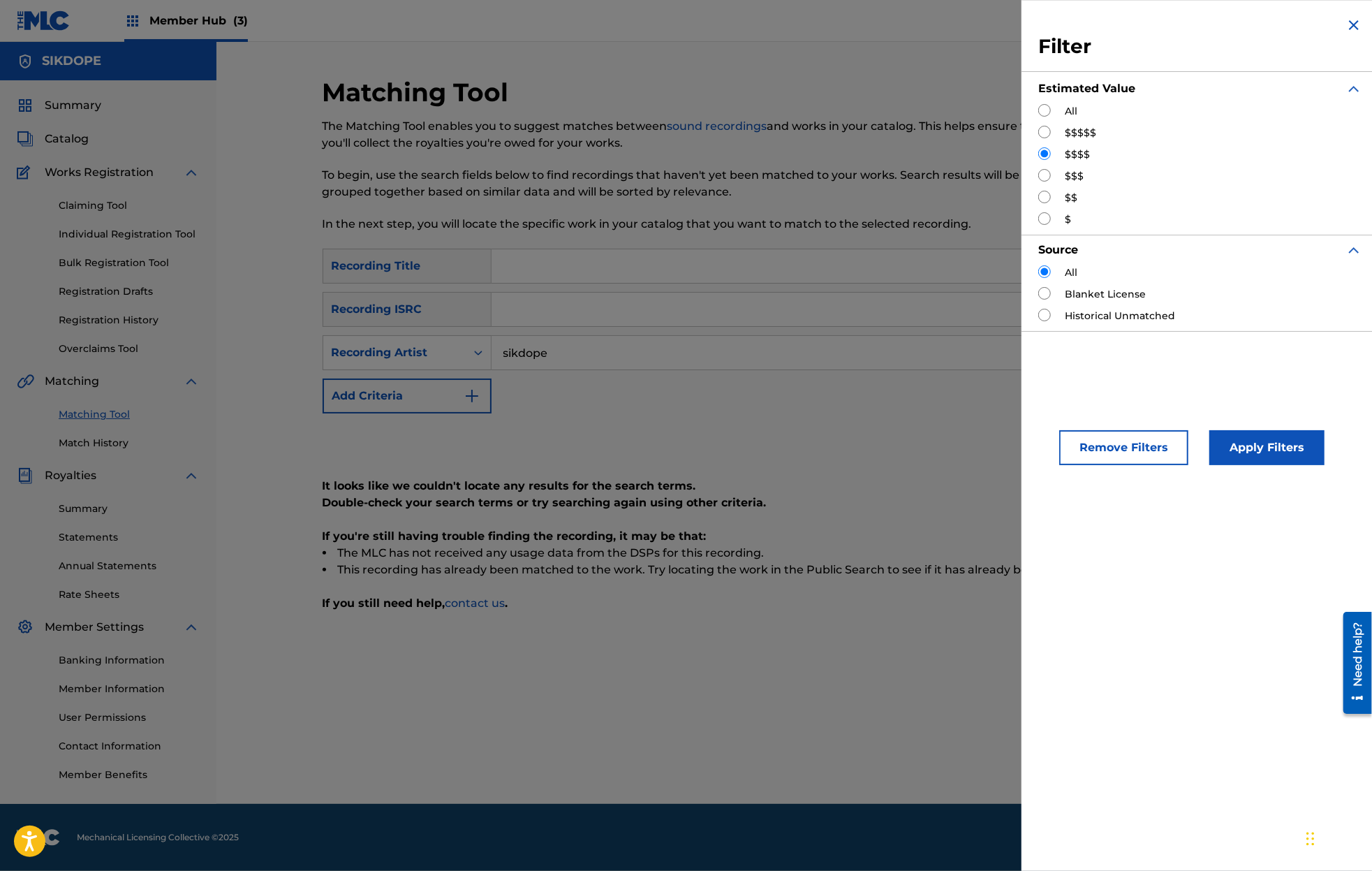
click at [1046, 179] on input "Search Form" at bounding box center [1044, 175] width 13 height 13
radio input "true"
click at [1234, 440] on button "Apply Filters" at bounding box center [1267, 447] width 115 height 34
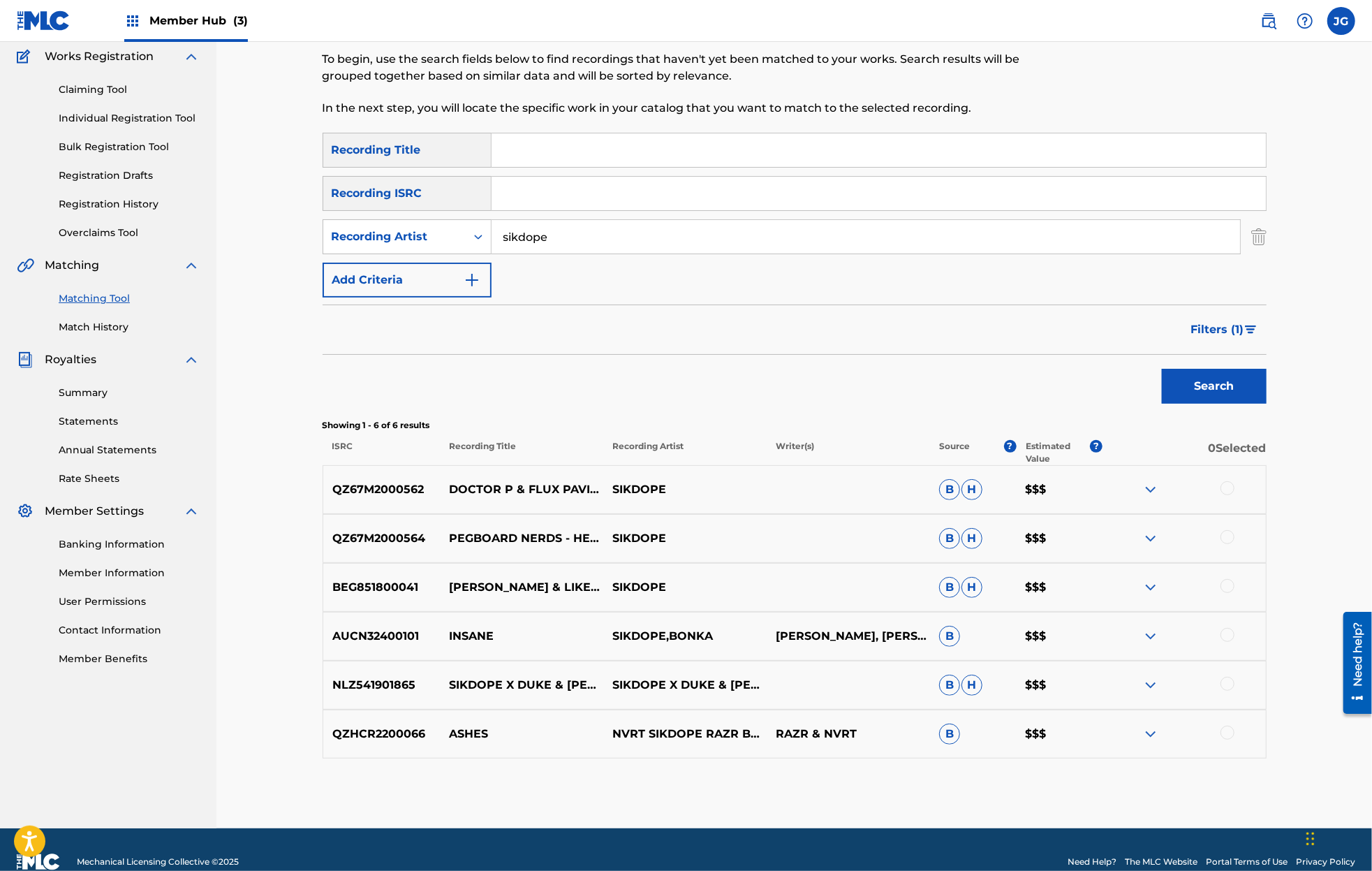
scroll to position [130, 0]
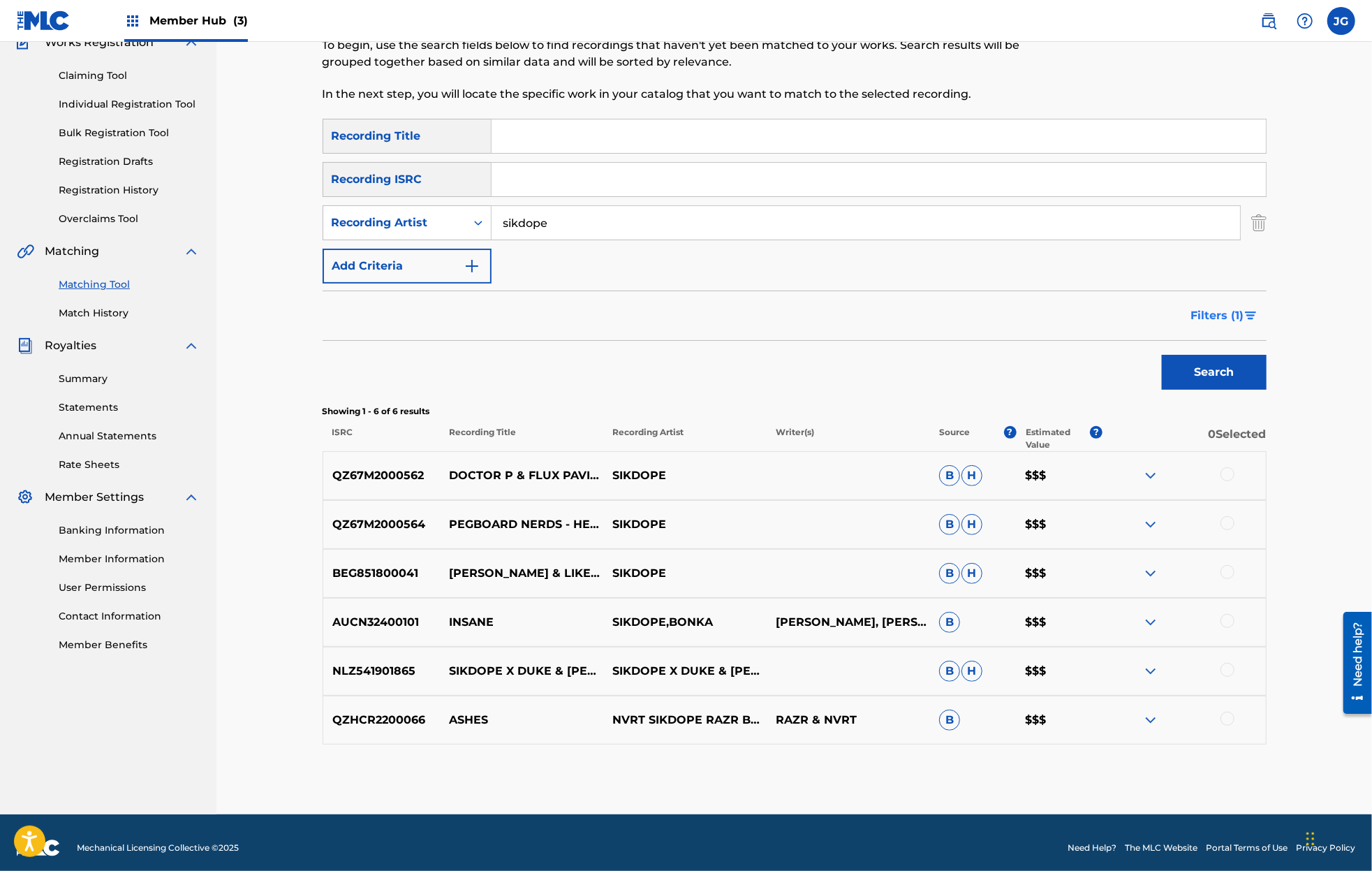
click at [1233, 311] on span "Filters ( 1 )" at bounding box center [1218, 315] width 53 height 17
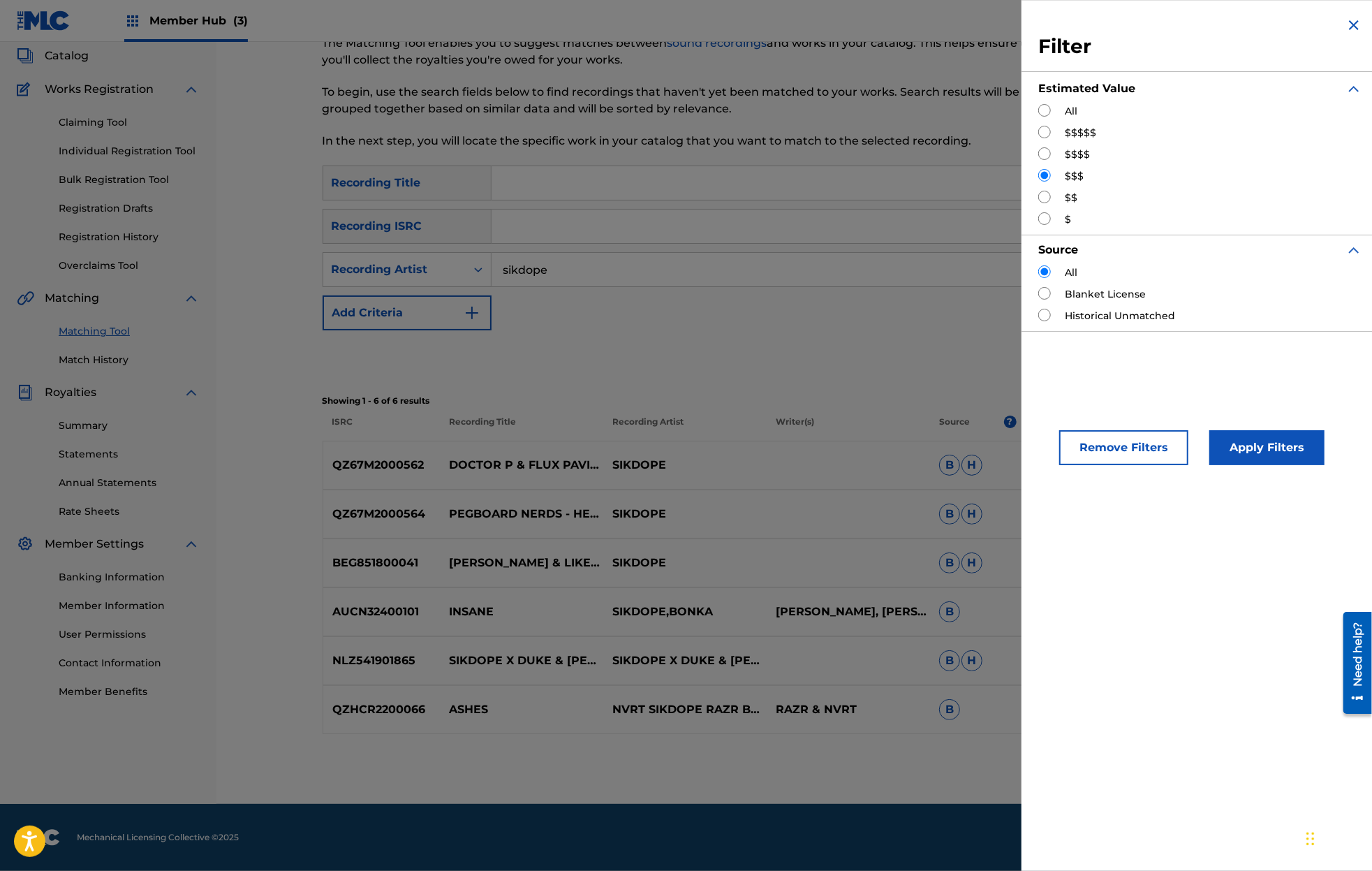
scroll to position [83, 0]
click at [1043, 195] on input "Search Form" at bounding box center [1044, 197] width 13 height 13
radio input "true"
click at [1305, 442] on button "Apply Filters" at bounding box center [1267, 447] width 115 height 34
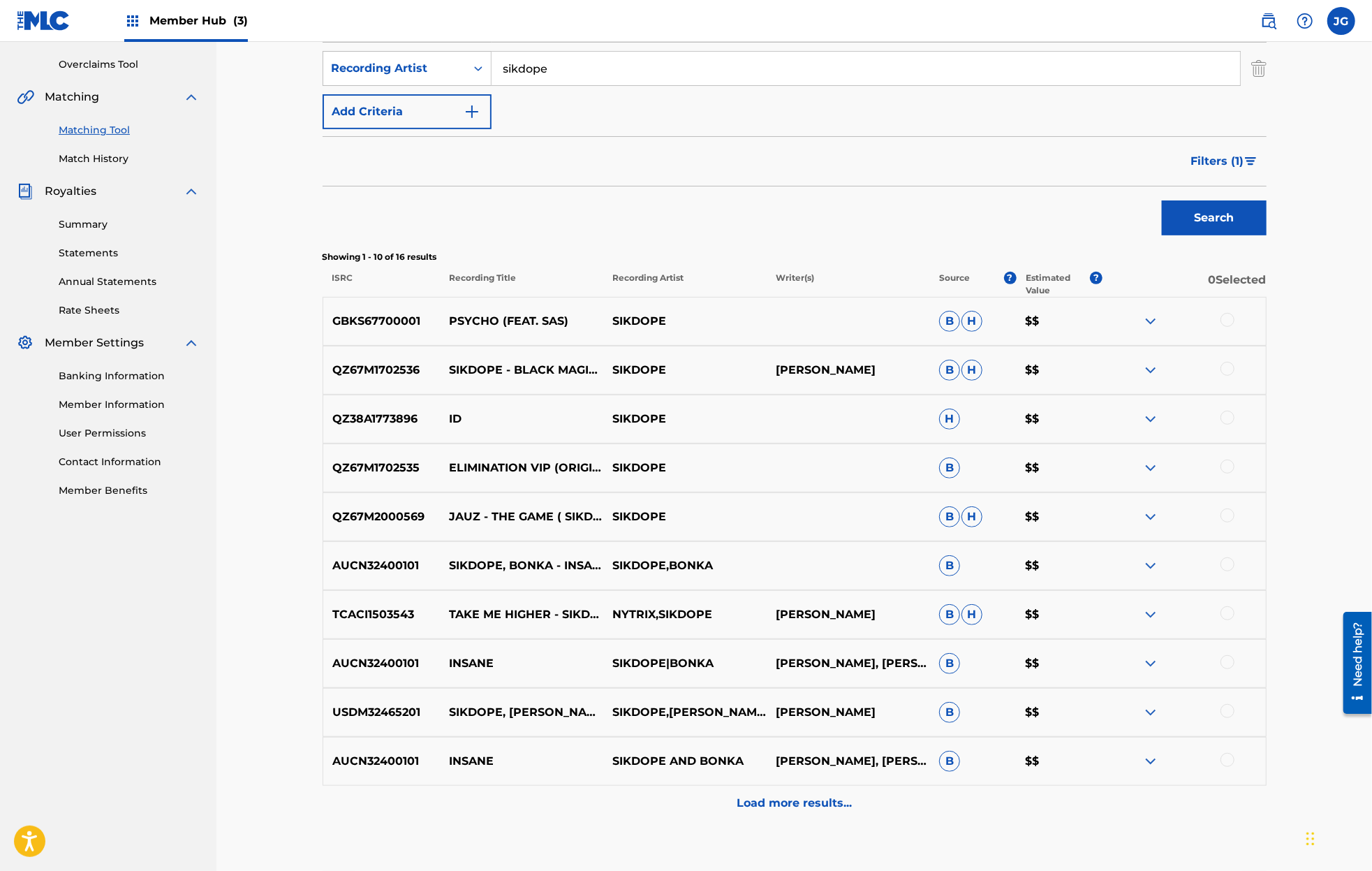
scroll to position [370, 0]
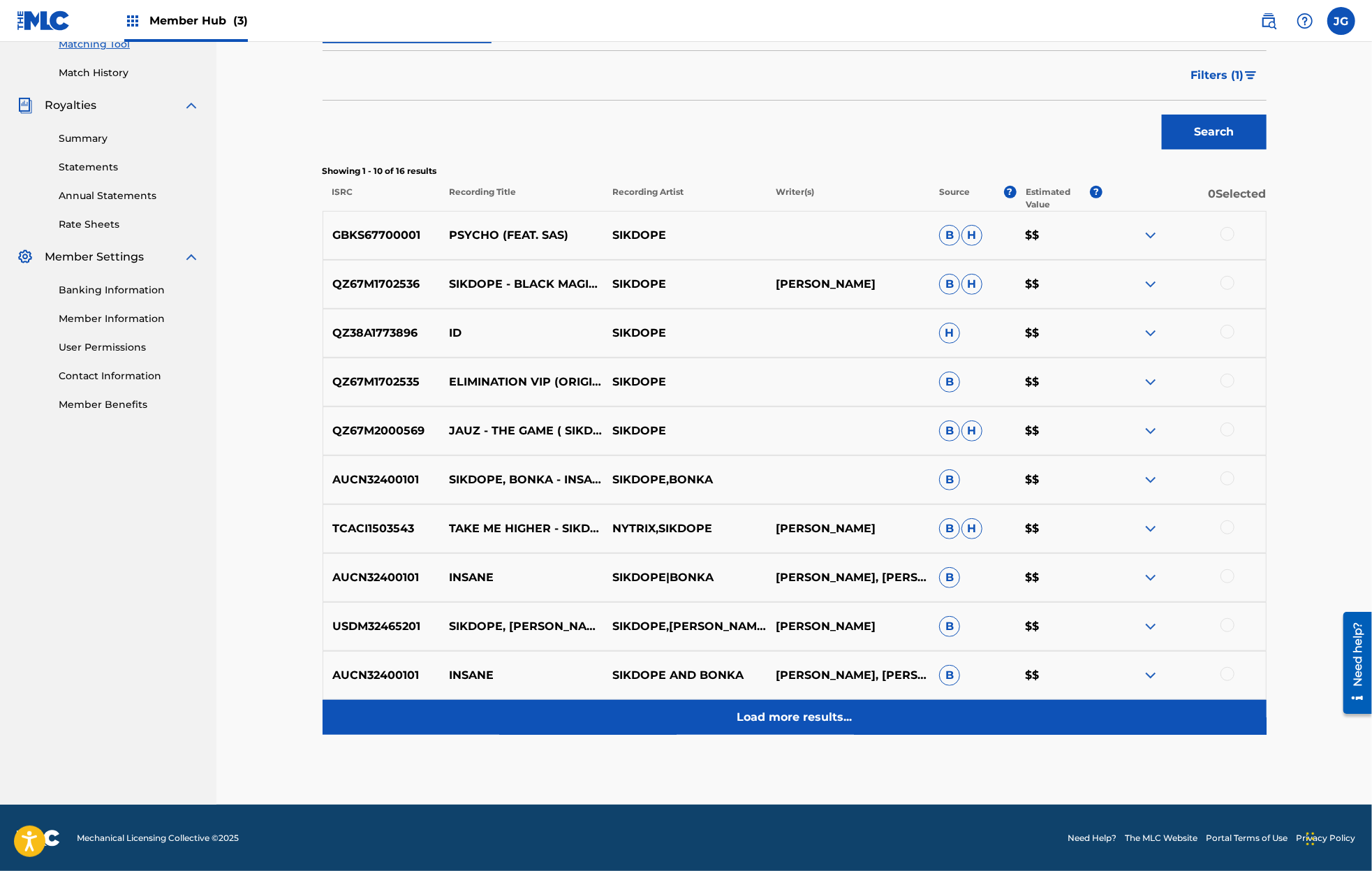
click at [800, 731] on div "Load more results..." at bounding box center [795, 717] width 945 height 34
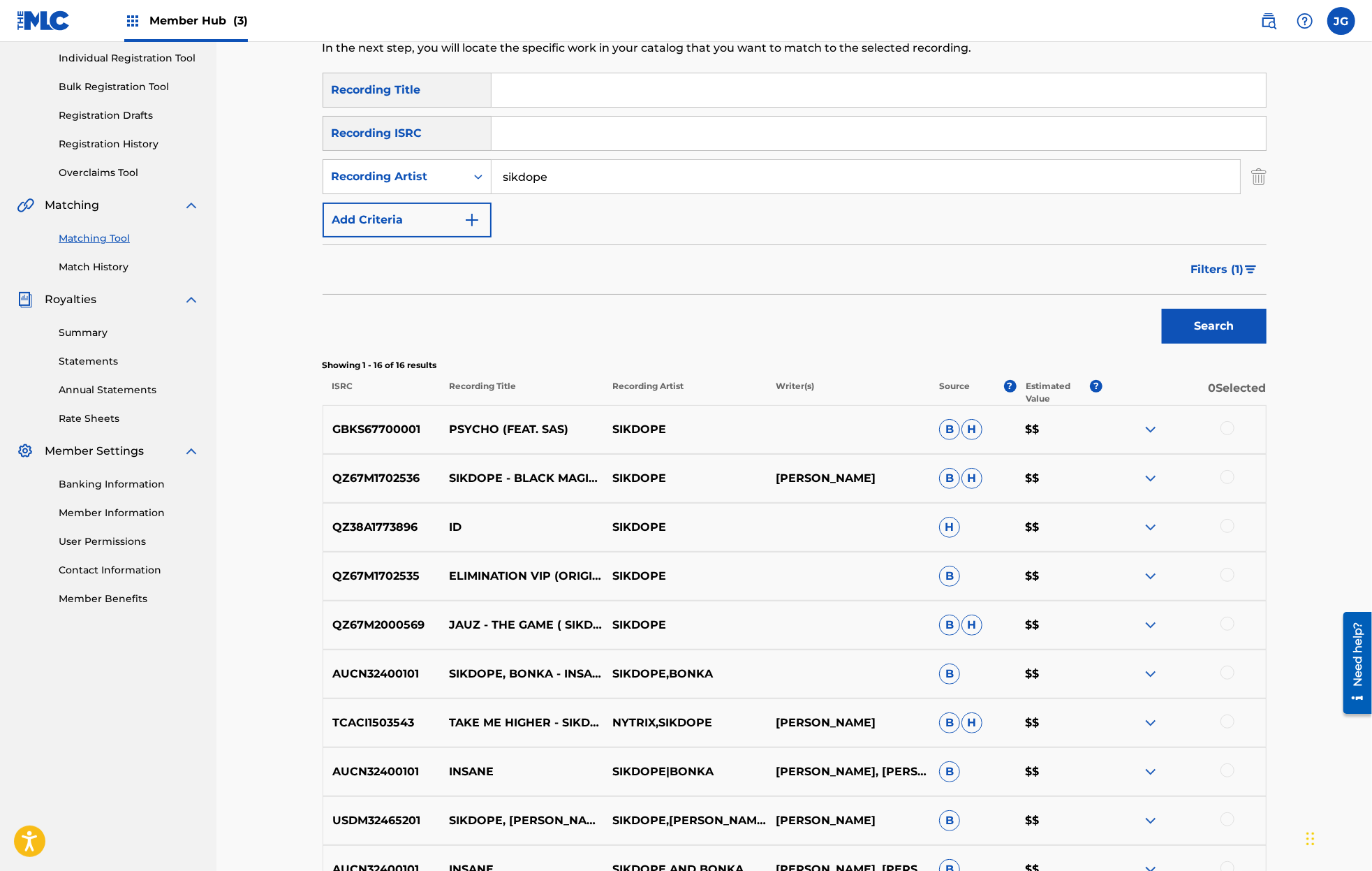
scroll to position [629, 0]
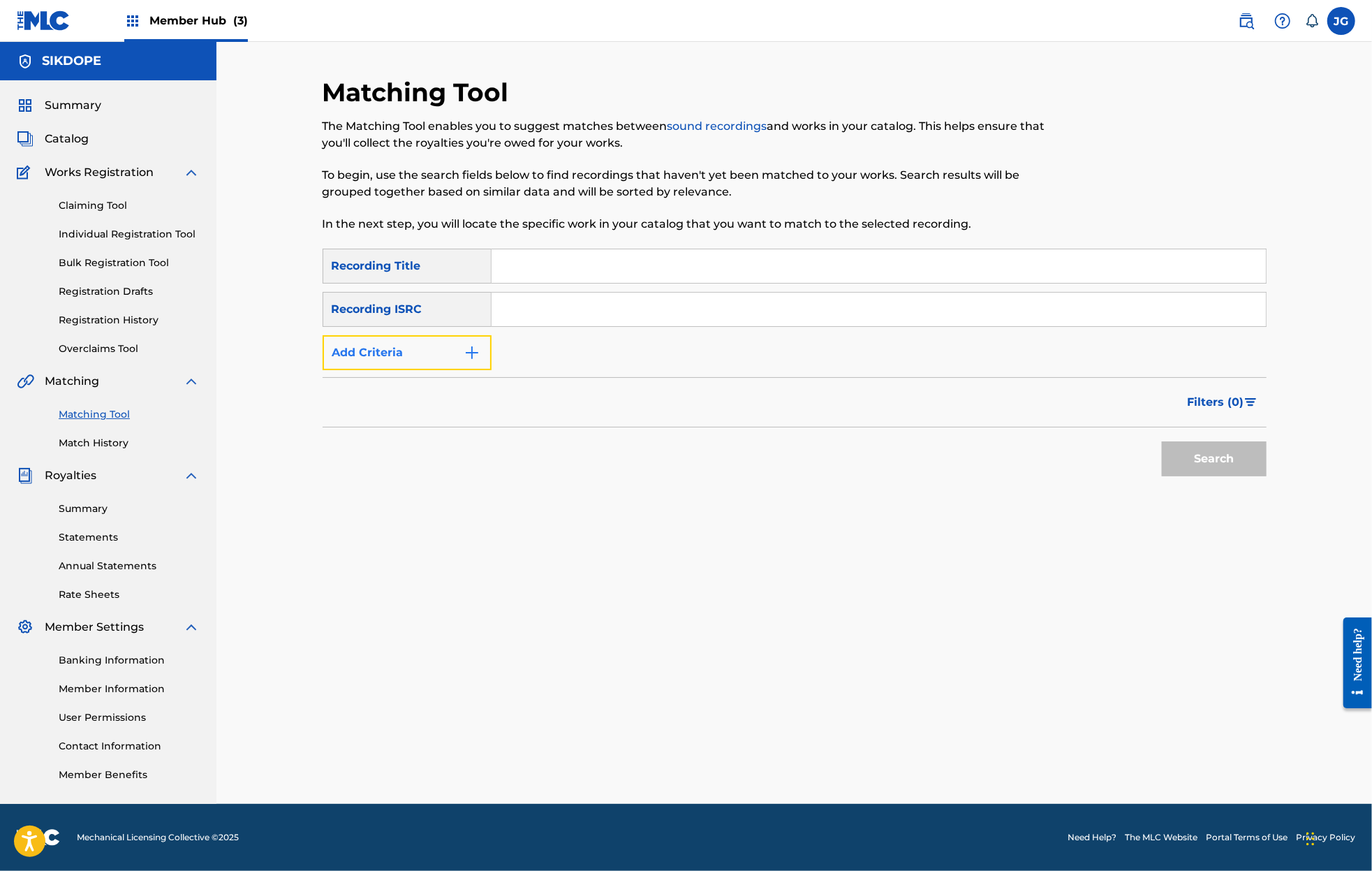
click at [402, 364] on button "Add Criteria" at bounding box center [408, 352] width 169 height 34
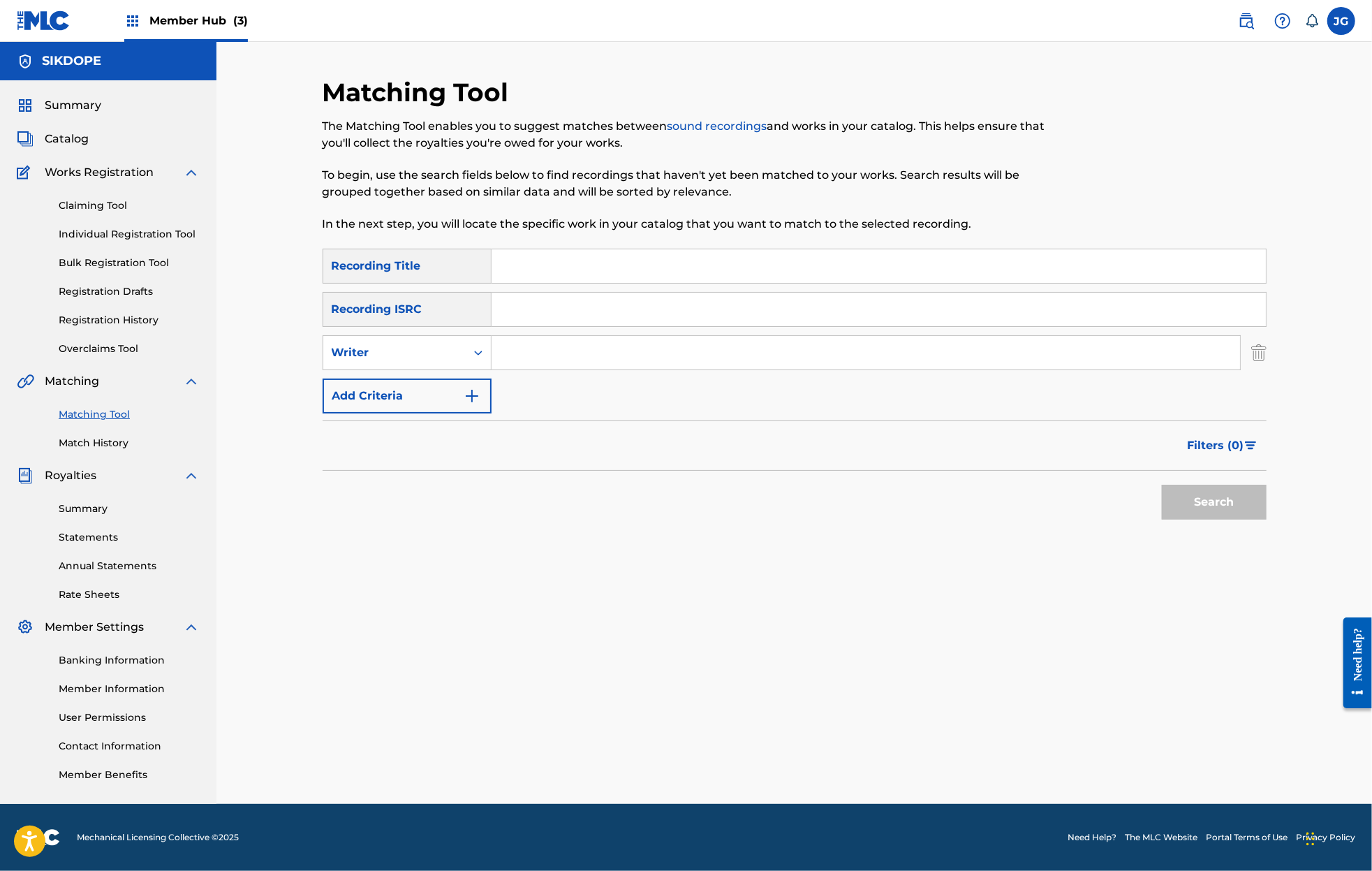
click at [556, 354] on input "Search Form" at bounding box center [866, 353] width 749 height 34
click at [420, 356] on div "Writer" at bounding box center [395, 353] width 126 height 17
click at [424, 391] on div "Recording Artist" at bounding box center [407, 387] width 167 height 34
click at [542, 371] on div "SearchWithCriteriaecc117f4-4374-4fbb-a4ef-c4766e442d37 Recording Title SearchWi…" at bounding box center [795, 330] width 945 height 165
click at [540, 349] on input "Search Form" at bounding box center [866, 353] width 749 height 34
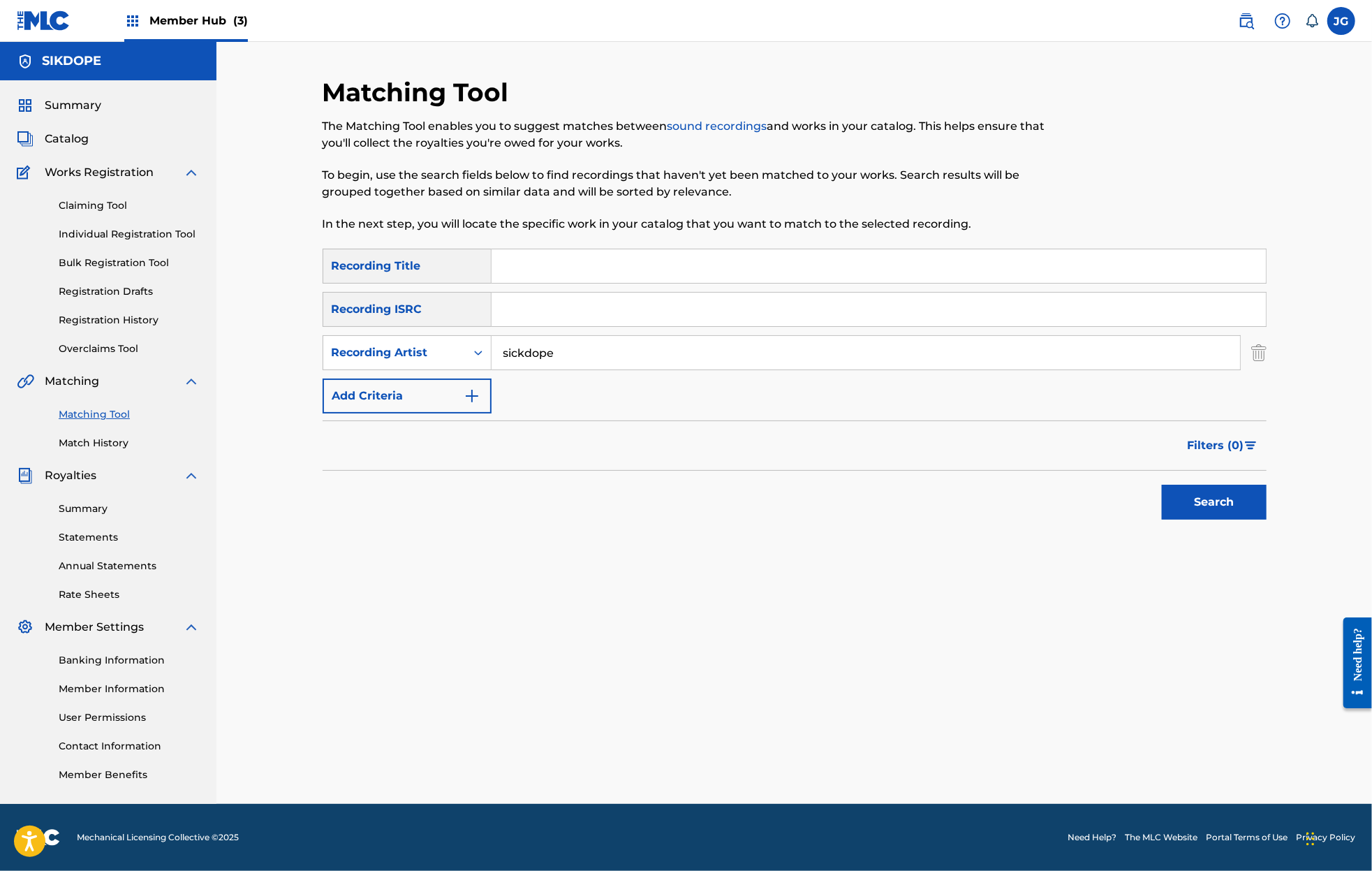
click at [1162, 485] on button "Search" at bounding box center [1214, 502] width 104 height 34
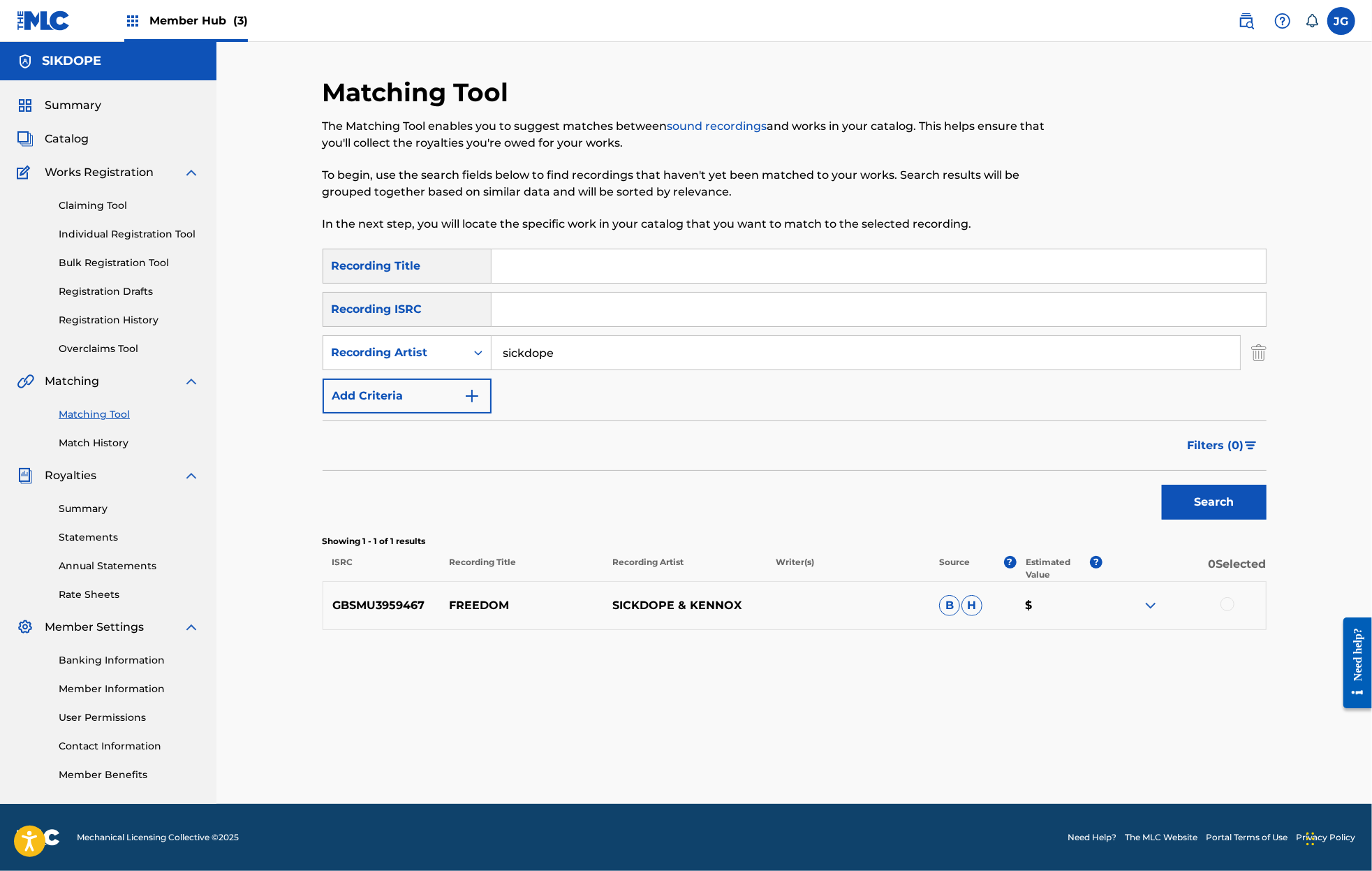
click at [1158, 607] on img at bounding box center [1150, 605] width 17 height 17
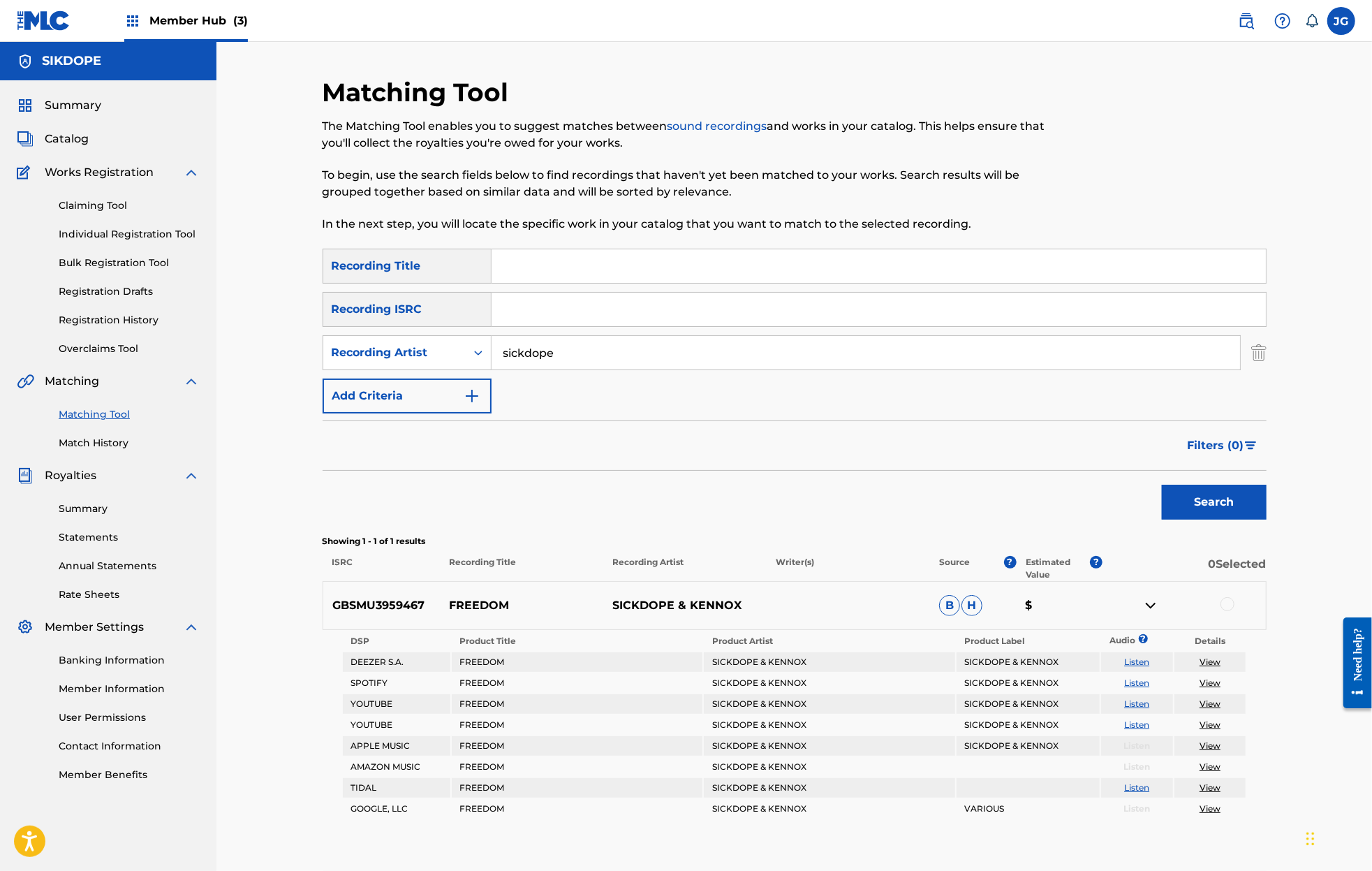
click at [527, 352] on input "sickdope" at bounding box center [866, 353] width 749 height 34
type input "sikdope"
click at [1162, 485] on button "Search" at bounding box center [1214, 502] width 104 height 34
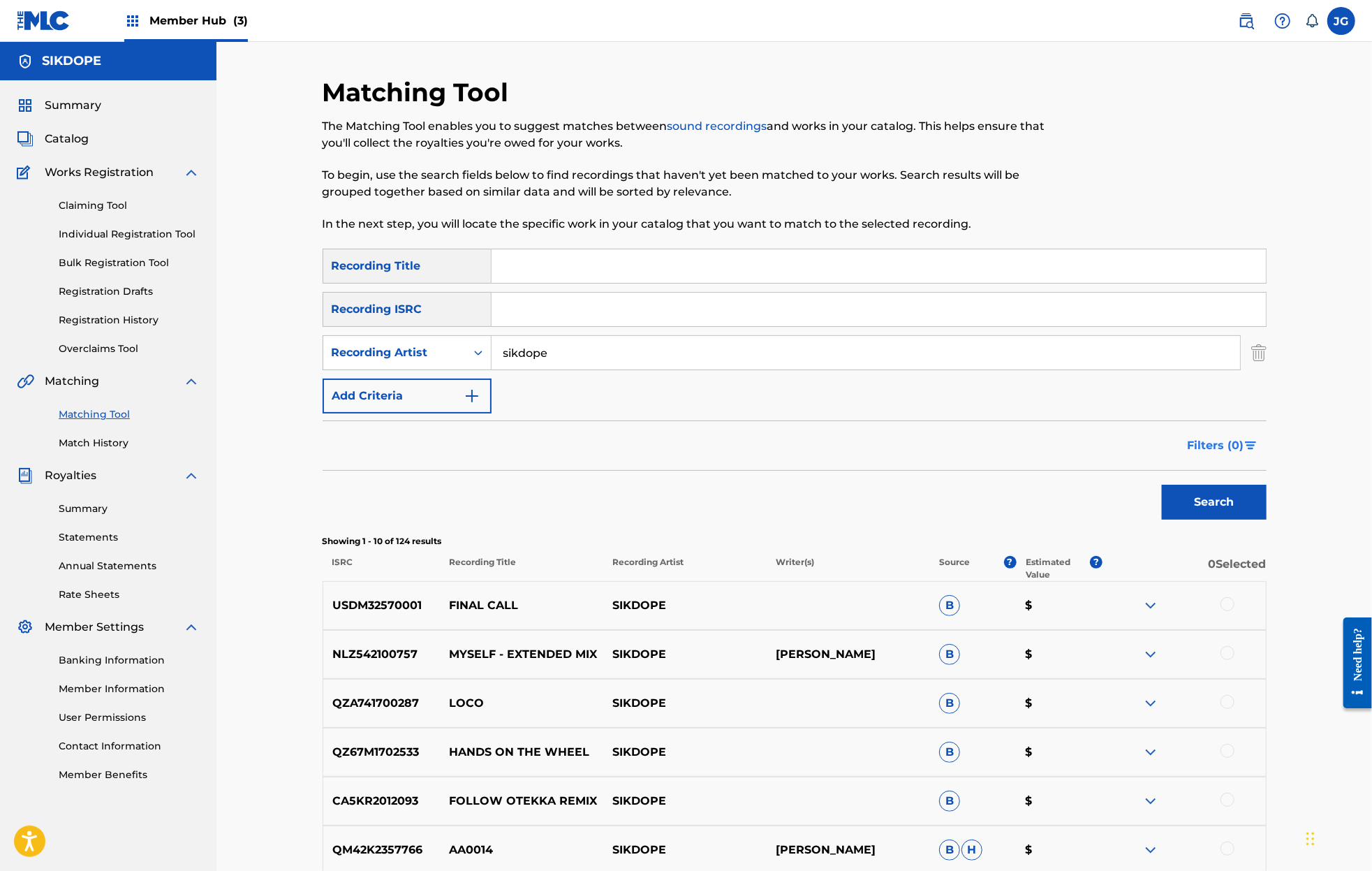
click at [1236, 441] on span "Filters ( 0 )" at bounding box center [1215, 445] width 56 height 17
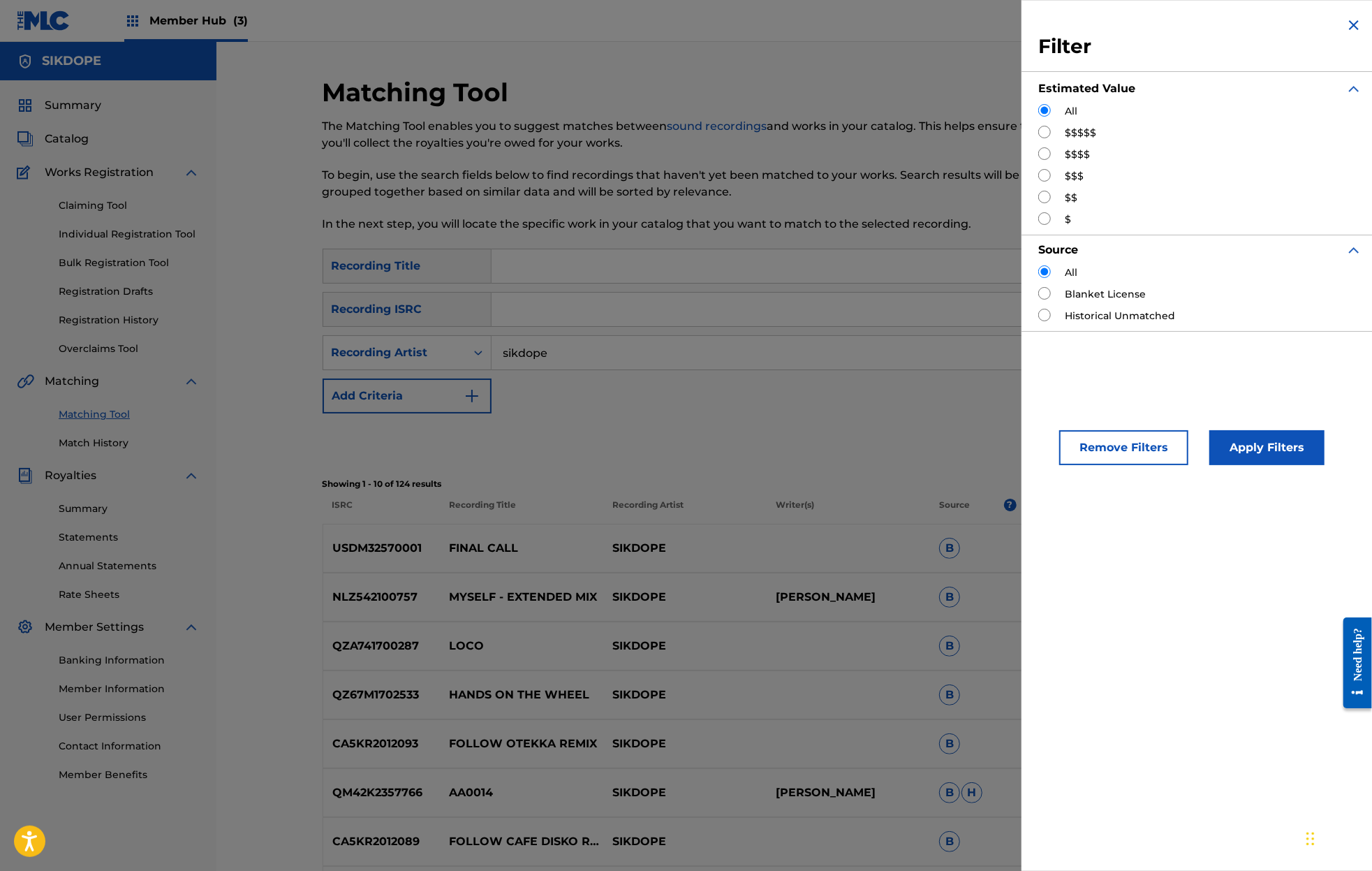
click at [1050, 198] on input "Search Form" at bounding box center [1044, 197] width 13 height 13
radio input "true"
click at [1280, 445] on button "Apply Filters" at bounding box center [1267, 447] width 115 height 34
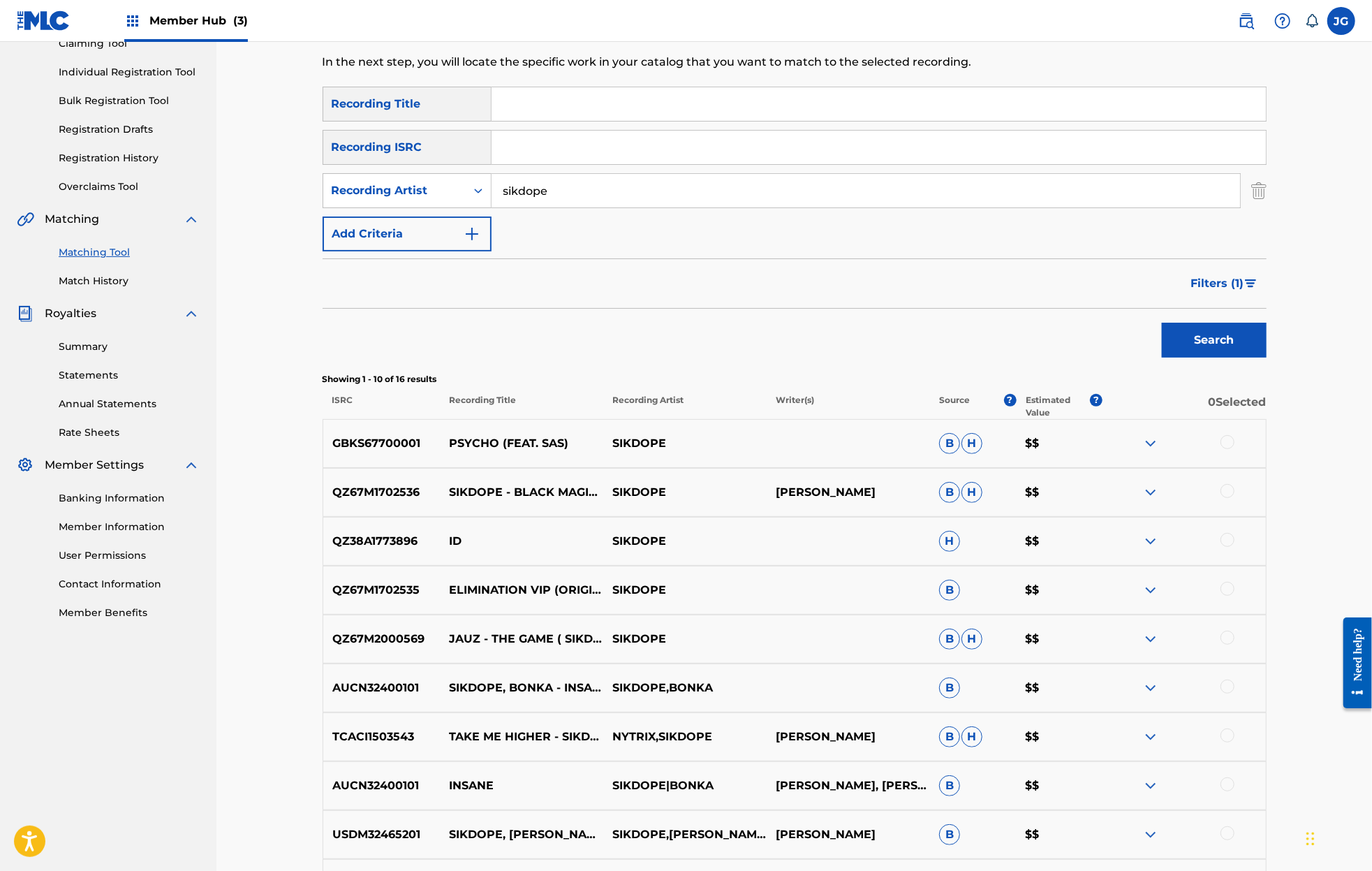
scroll to position [166, 0]
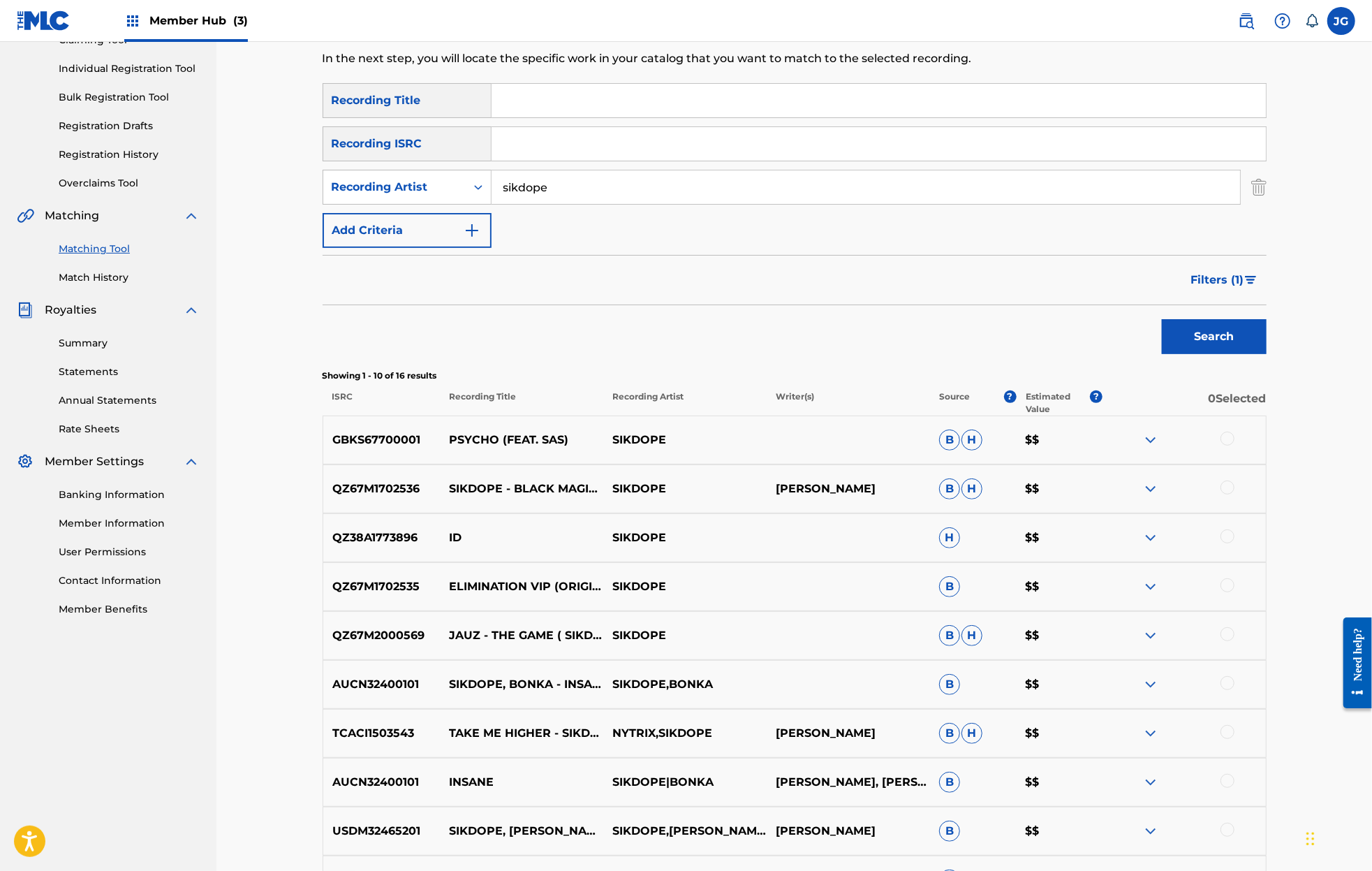
click at [1142, 534] on div at bounding box center [1185, 538] width 163 height 17
click at [1149, 537] on img at bounding box center [1150, 538] width 17 height 17
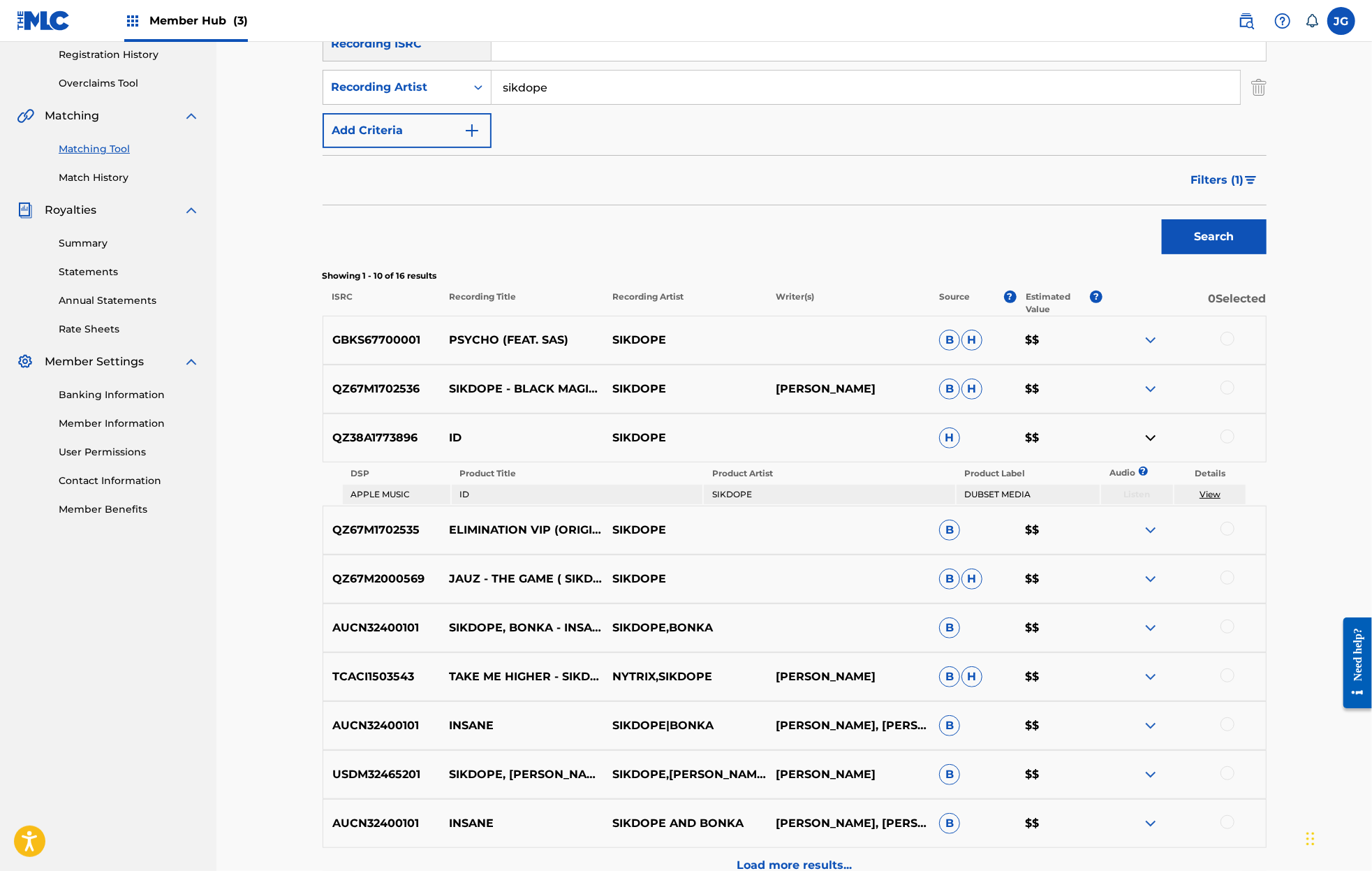
scroll to position [264, 0]
